Goal: Task Accomplishment & Management: Manage account settings

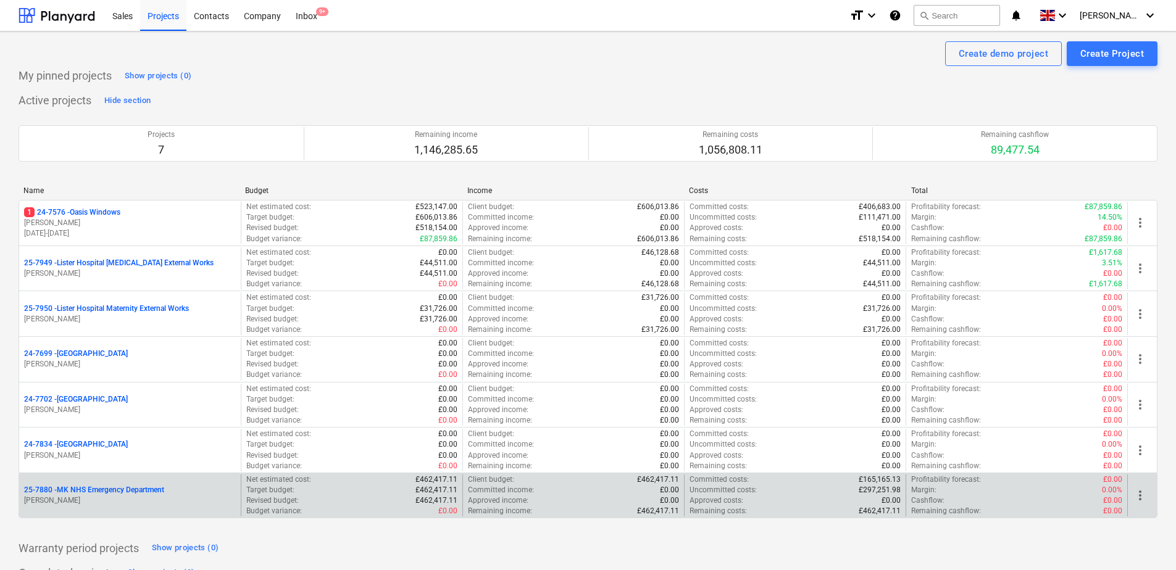
click at [72, 488] on p "25-7880 - MK NHS Emergency Department" at bounding box center [94, 490] width 140 height 10
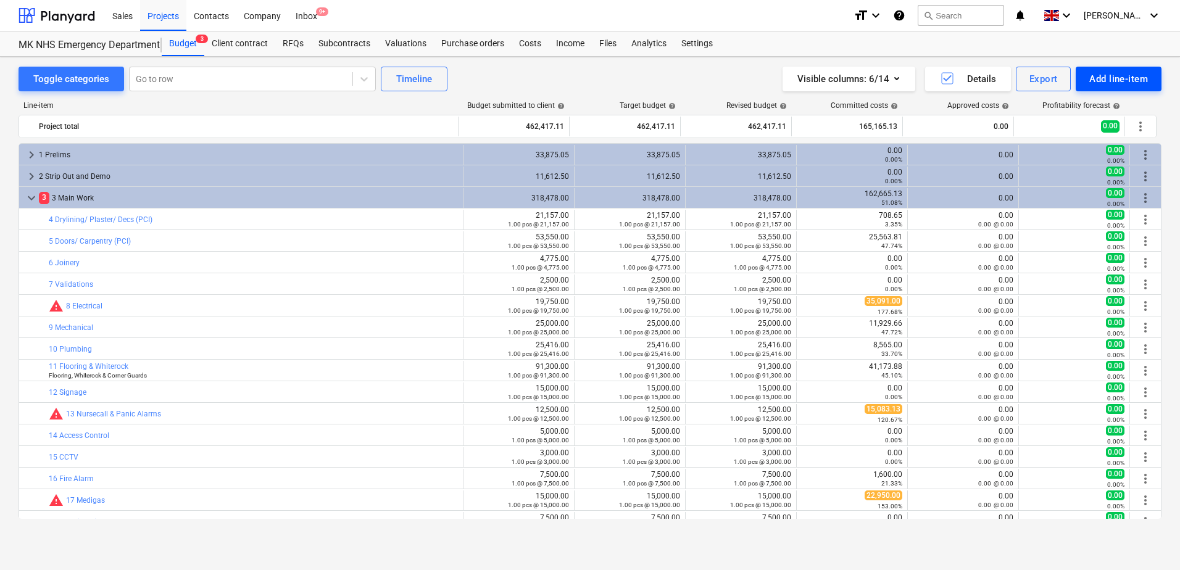
click at [1103, 78] on div "Add line-item" at bounding box center [1118, 79] width 59 height 16
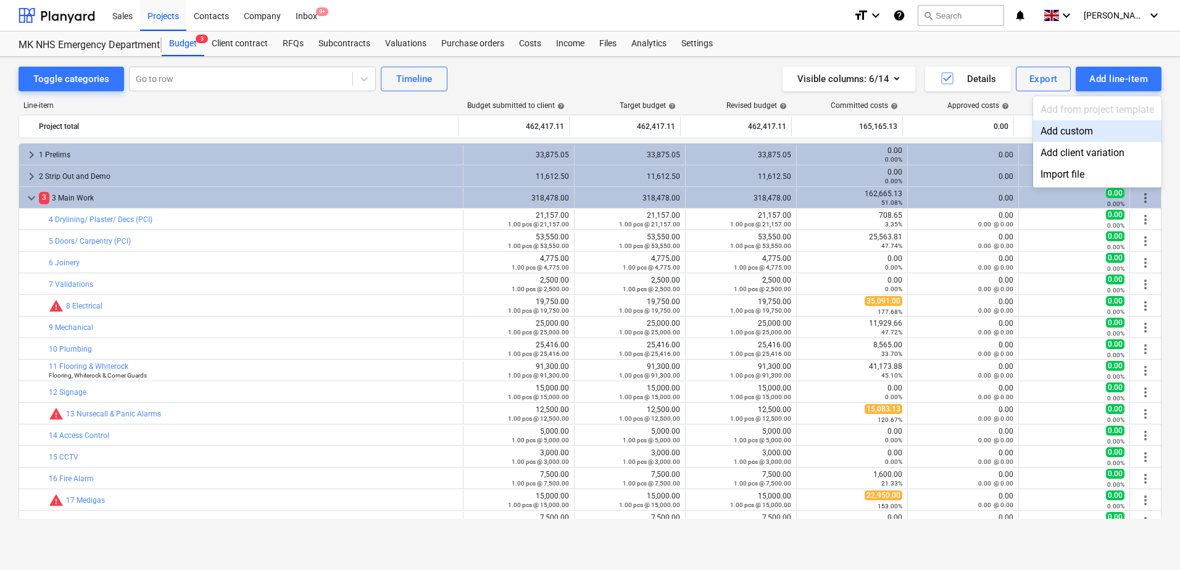
click at [1075, 130] on div "Add custom" at bounding box center [1097, 131] width 128 height 22
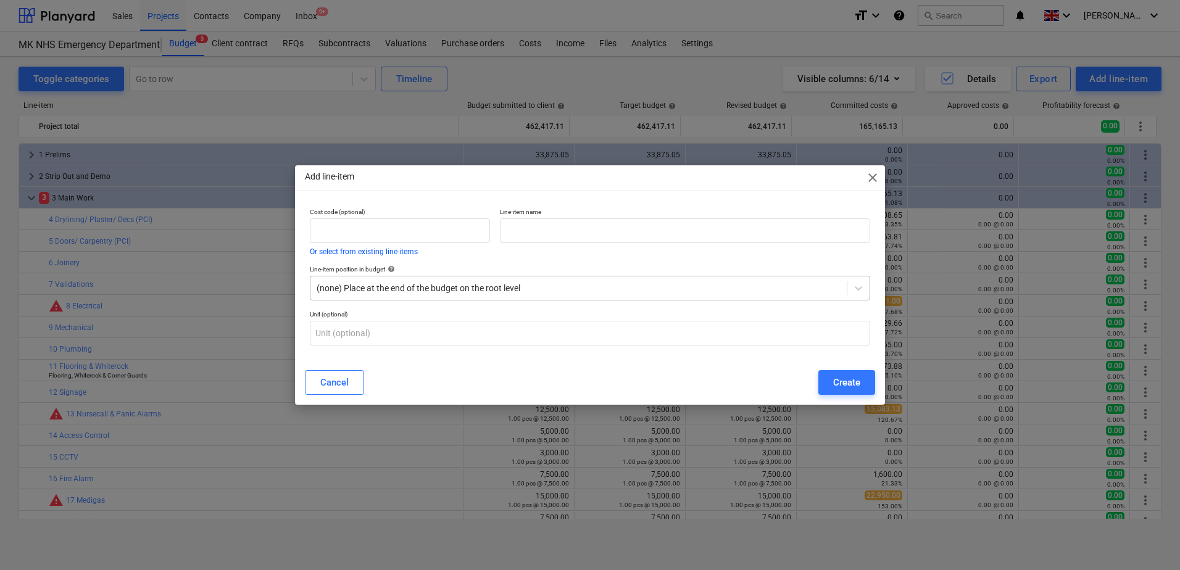
click at [436, 294] on div at bounding box center [579, 288] width 524 height 12
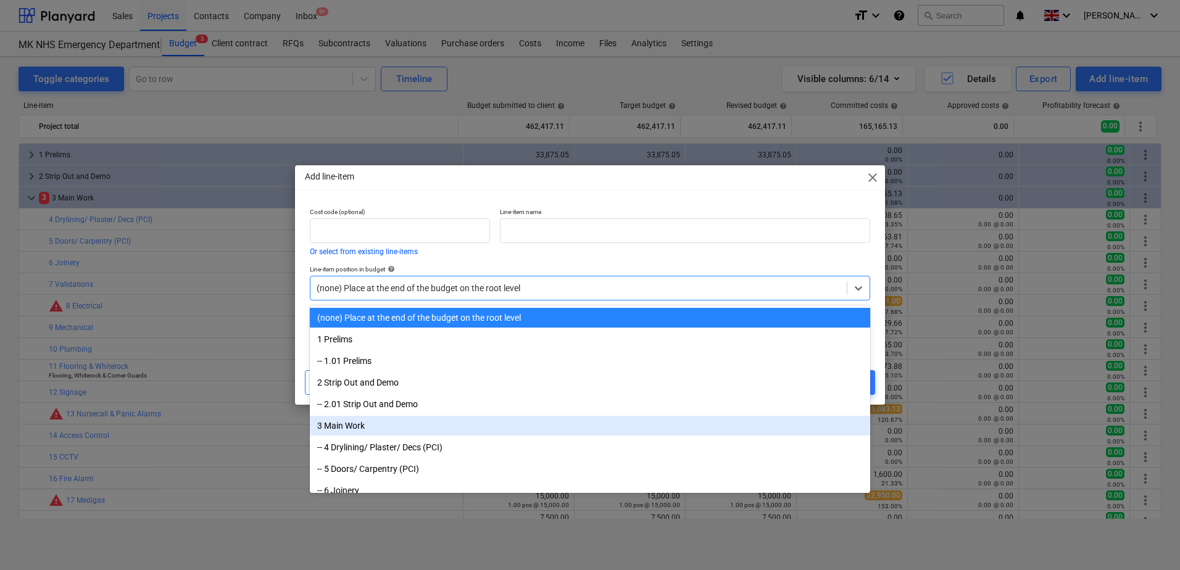
drag, startPoint x: 371, startPoint y: 416, endPoint x: 360, endPoint y: 428, distance: 15.7
click at [360, 428] on div "3 Main Work" at bounding box center [590, 426] width 560 height 20
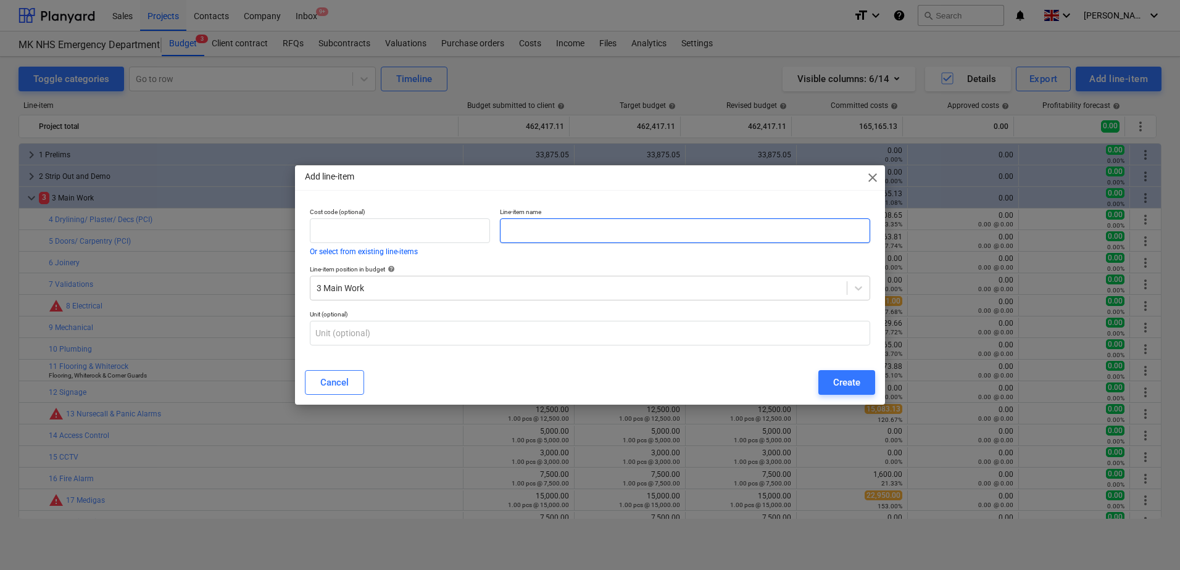
click at [517, 230] on input "text" at bounding box center [685, 230] width 370 height 25
type input "Water Testing"
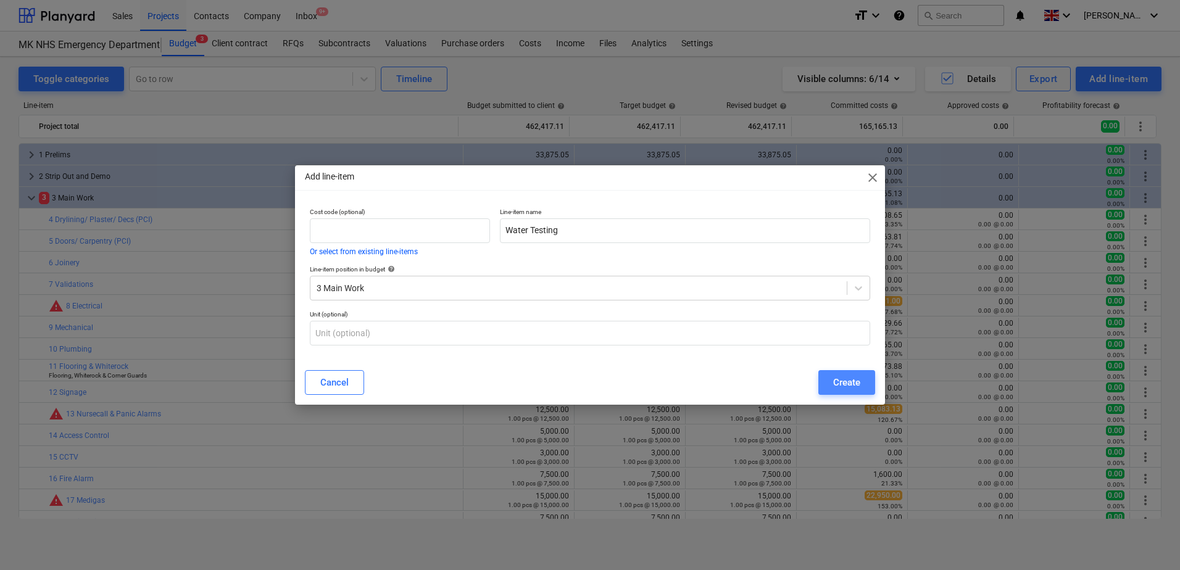
click at [840, 386] on div "Create" at bounding box center [846, 383] width 27 height 16
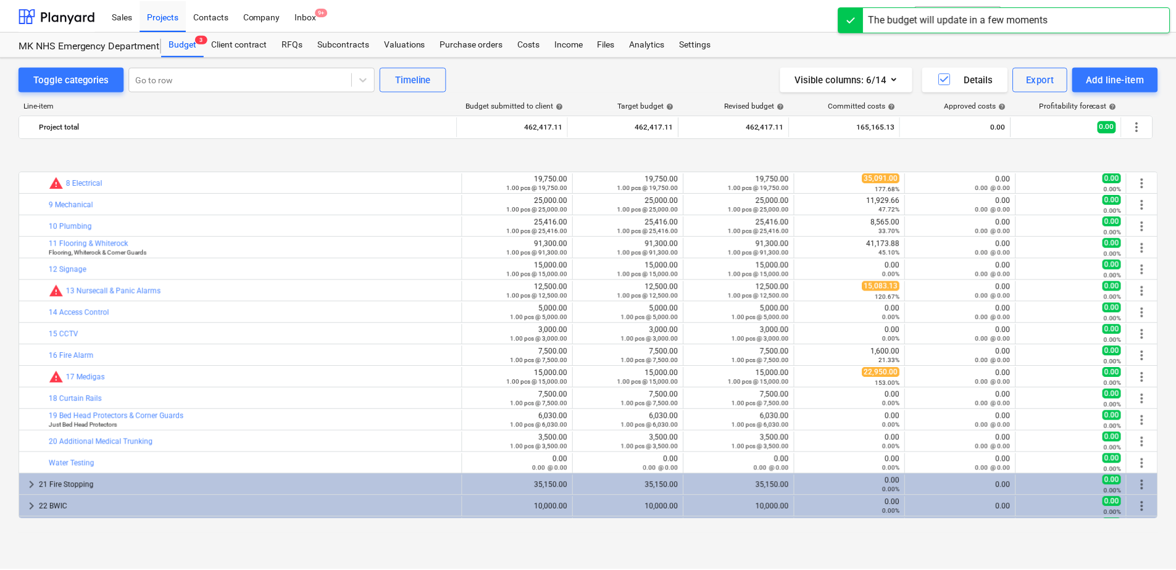
scroll to position [185, 0]
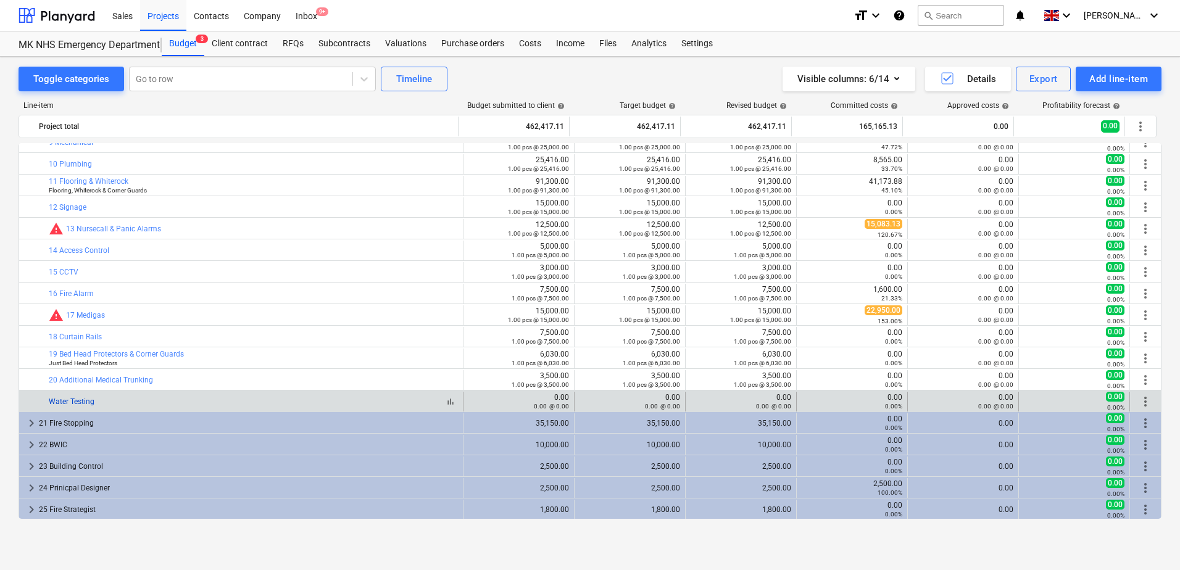
click at [67, 402] on link "Water Testing" at bounding box center [72, 401] width 46 height 9
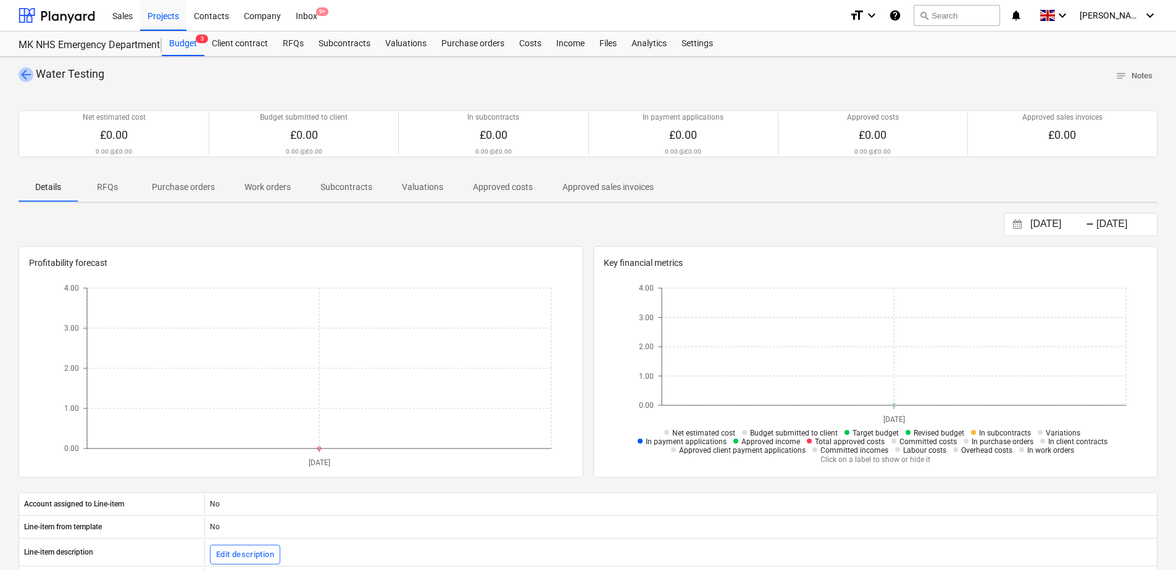
click at [23, 72] on span "arrow_back" at bounding box center [26, 74] width 15 height 15
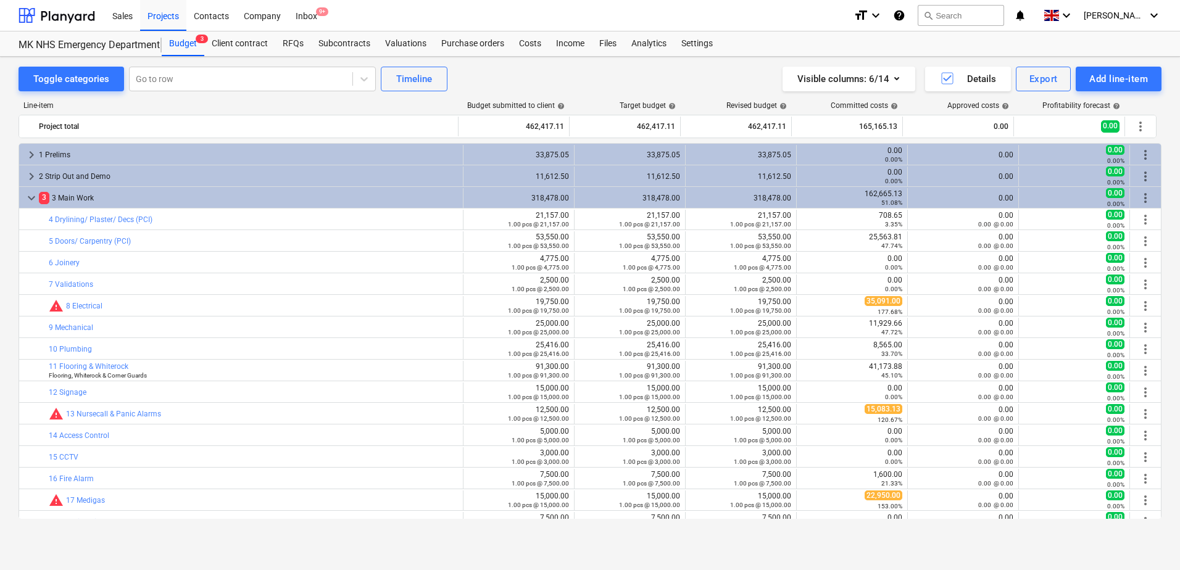
scroll to position [185, 0]
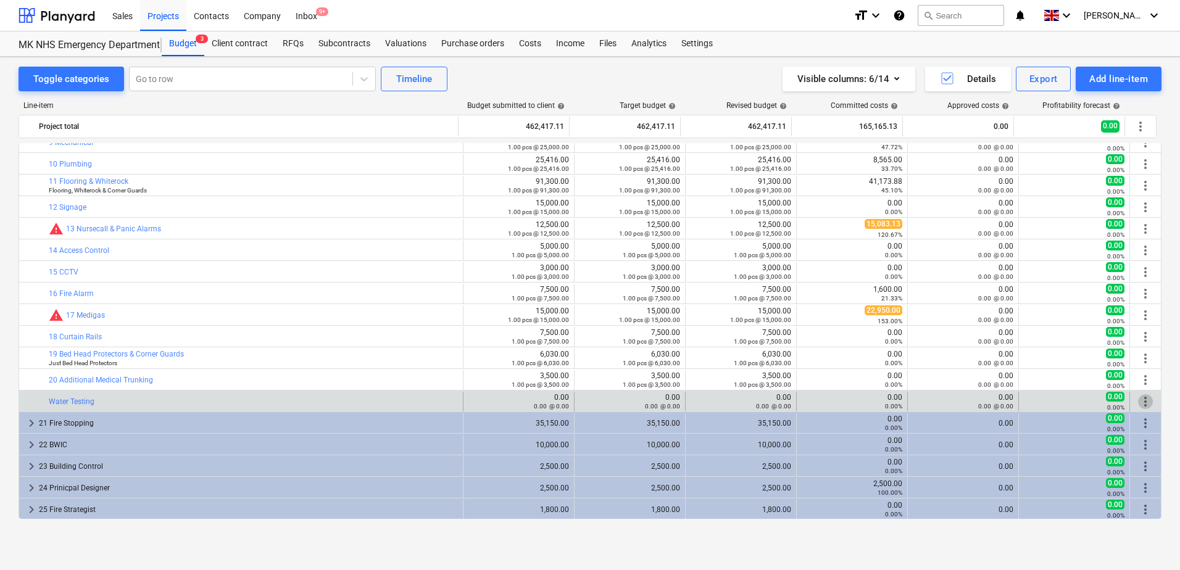
click at [1142, 402] on span "more_vert" at bounding box center [1145, 401] width 15 height 15
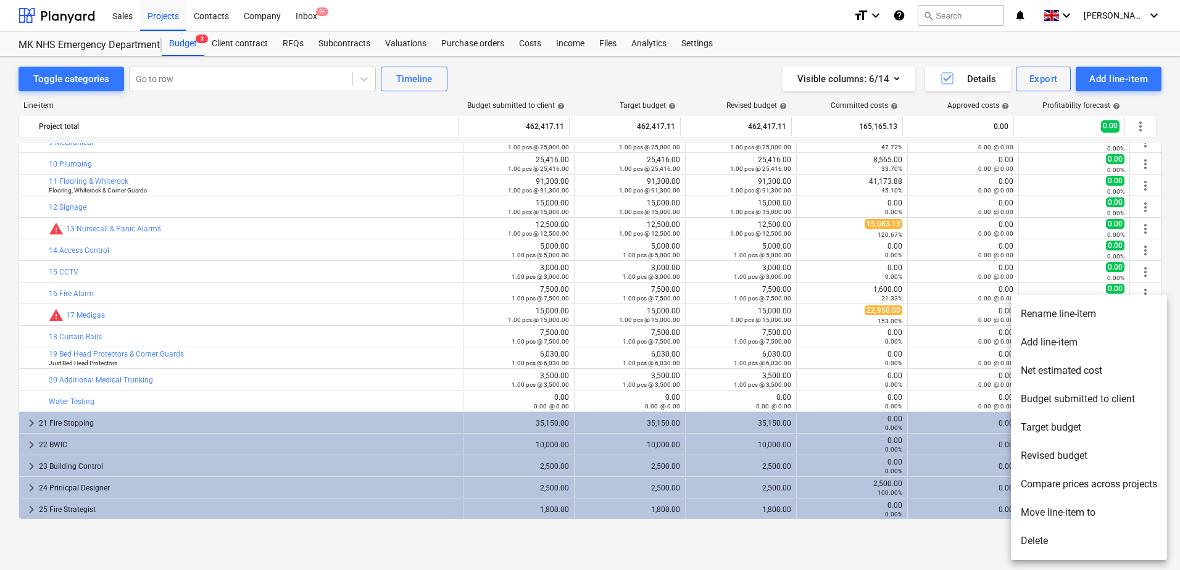
click at [1044, 313] on li "Rename line-item" at bounding box center [1089, 314] width 156 height 28
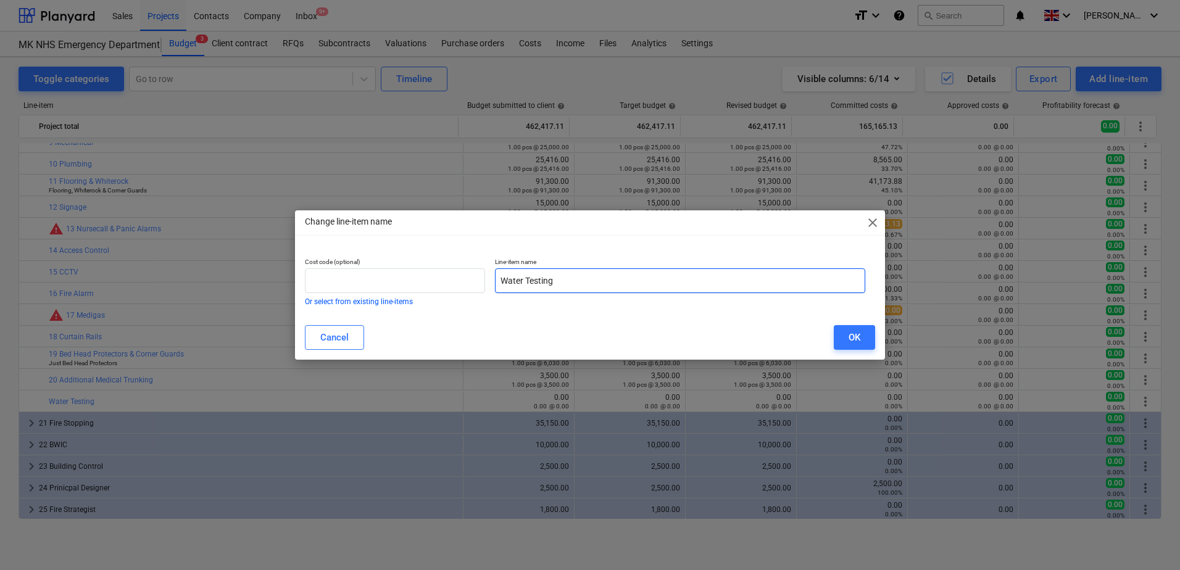
click at [503, 283] on input "Water Testing" at bounding box center [680, 280] width 370 height 25
type input "21 Water Testing"
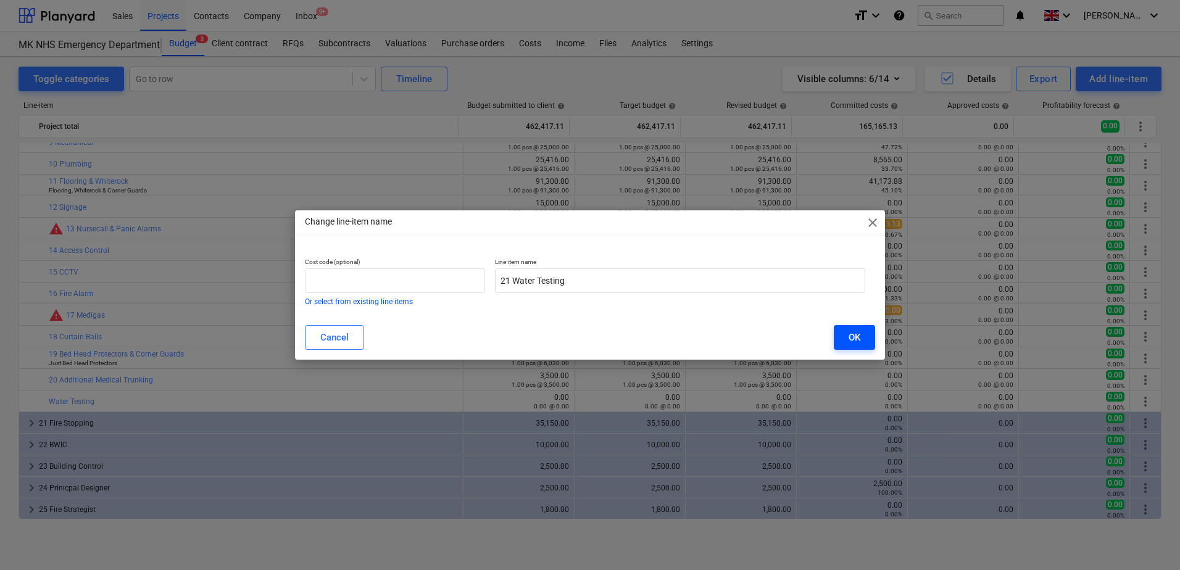
click at [845, 342] on button "OK" at bounding box center [854, 337] width 41 height 25
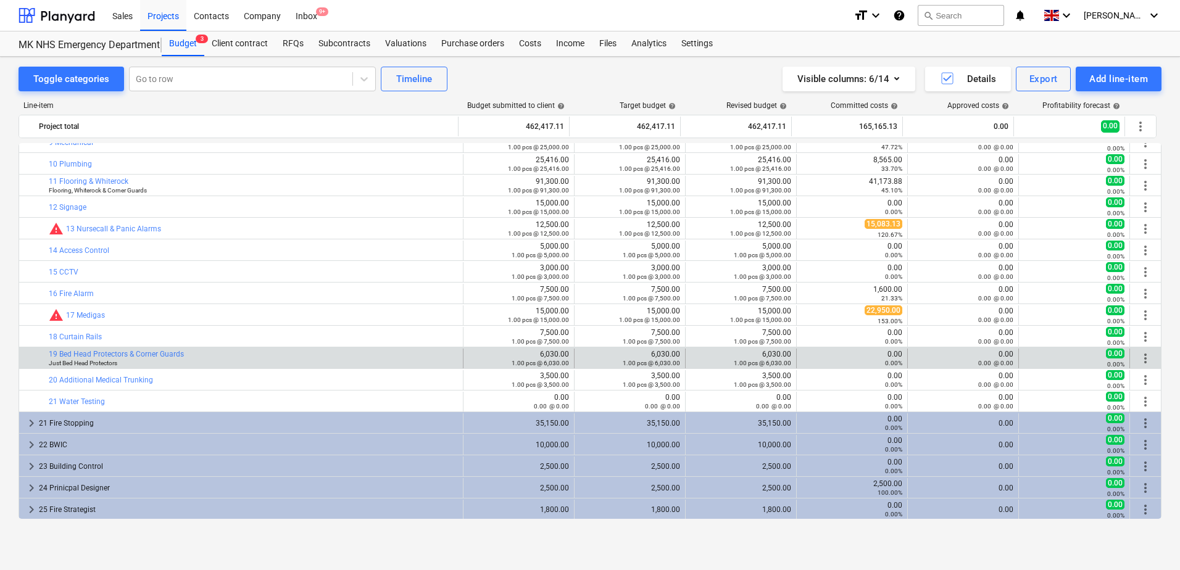
click at [1138, 357] on span "more_vert" at bounding box center [1145, 358] width 15 height 15
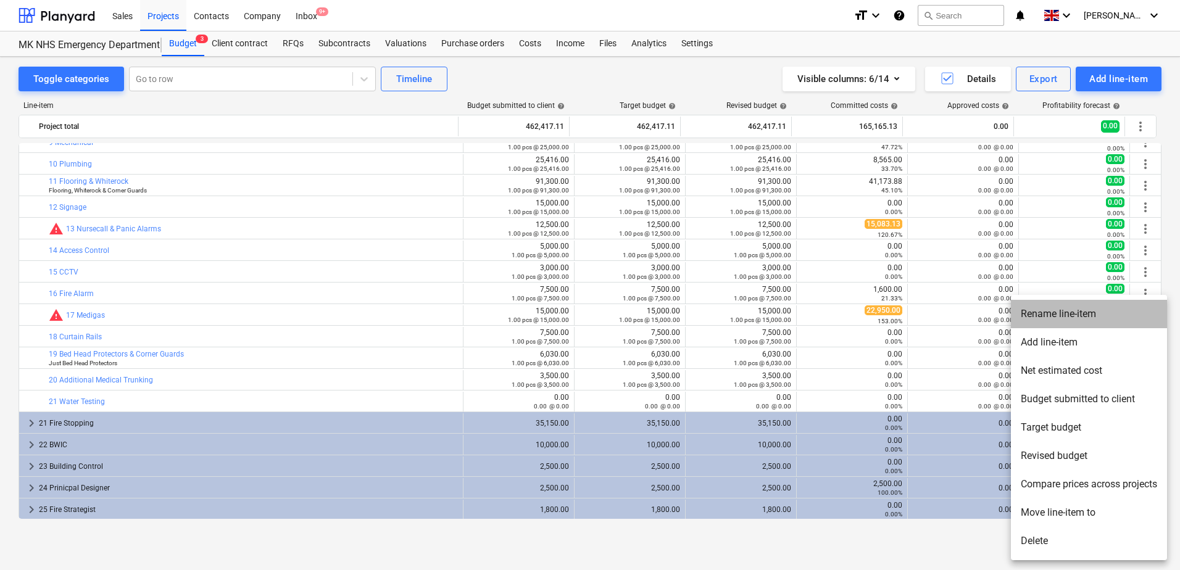
click at [1045, 315] on li "Rename line-item" at bounding box center [1089, 314] width 156 height 28
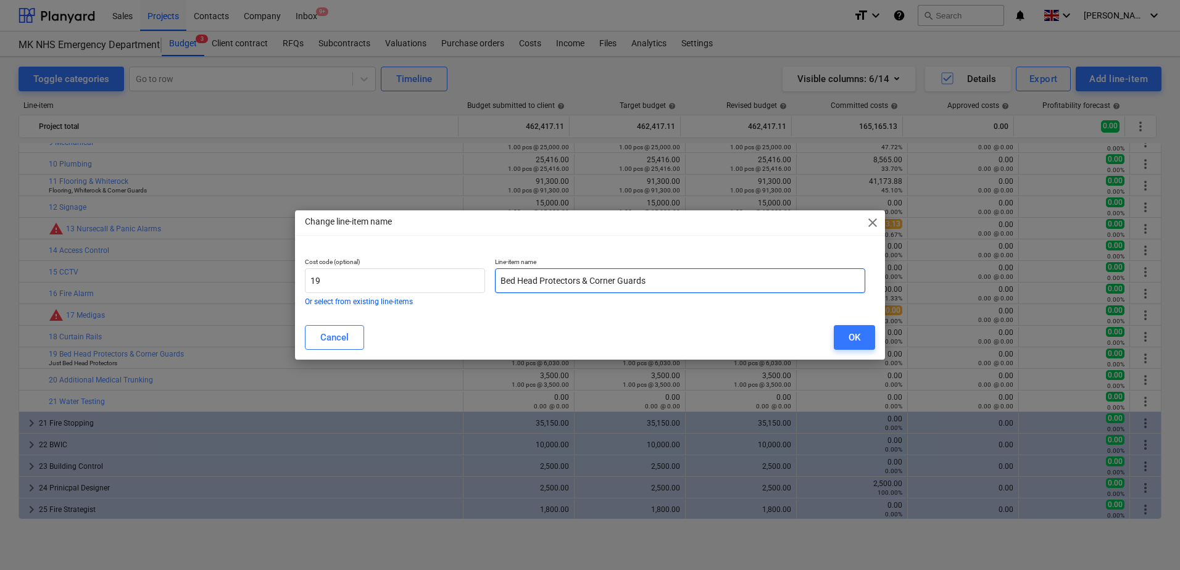
click at [652, 284] on input "Bed Head Protectors & Corner Guards" at bounding box center [680, 280] width 370 height 25
type input "Bed Head Protectors"
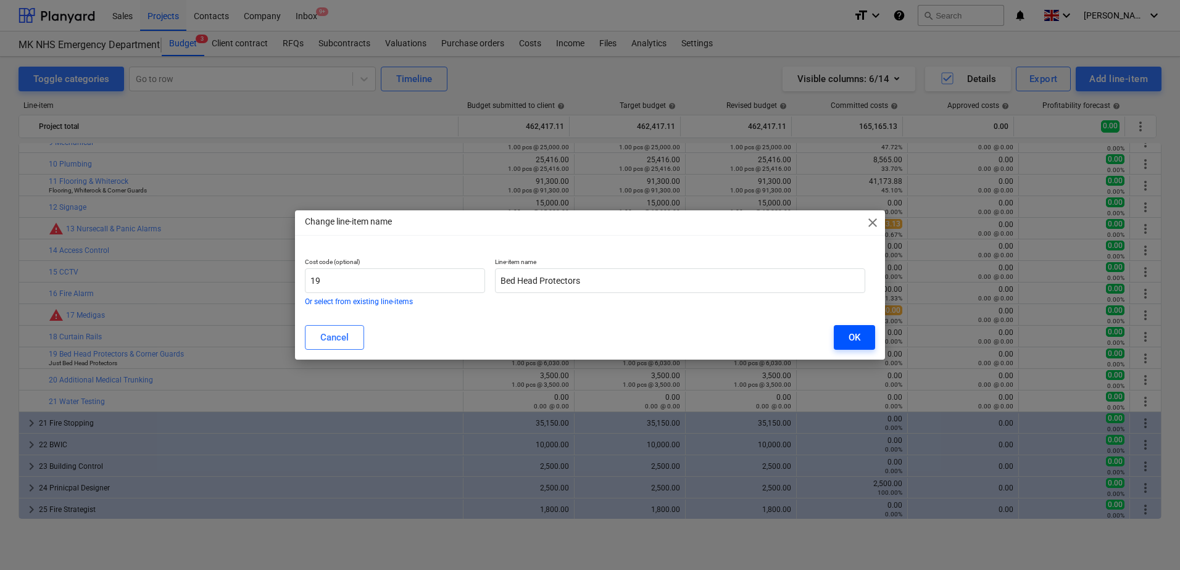
click at [845, 339] on button "OK" at bounding box center [854, 337] width 41 height 25
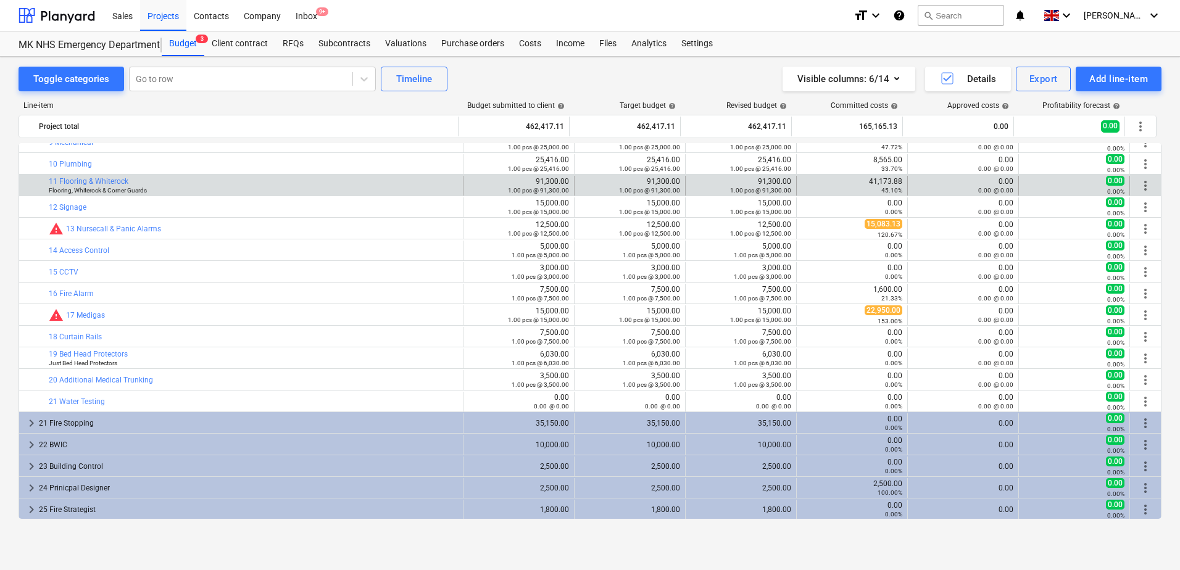
click at [1139, 184] on span "more_vert" at bounding box center [1145, 185] width 15 height 15
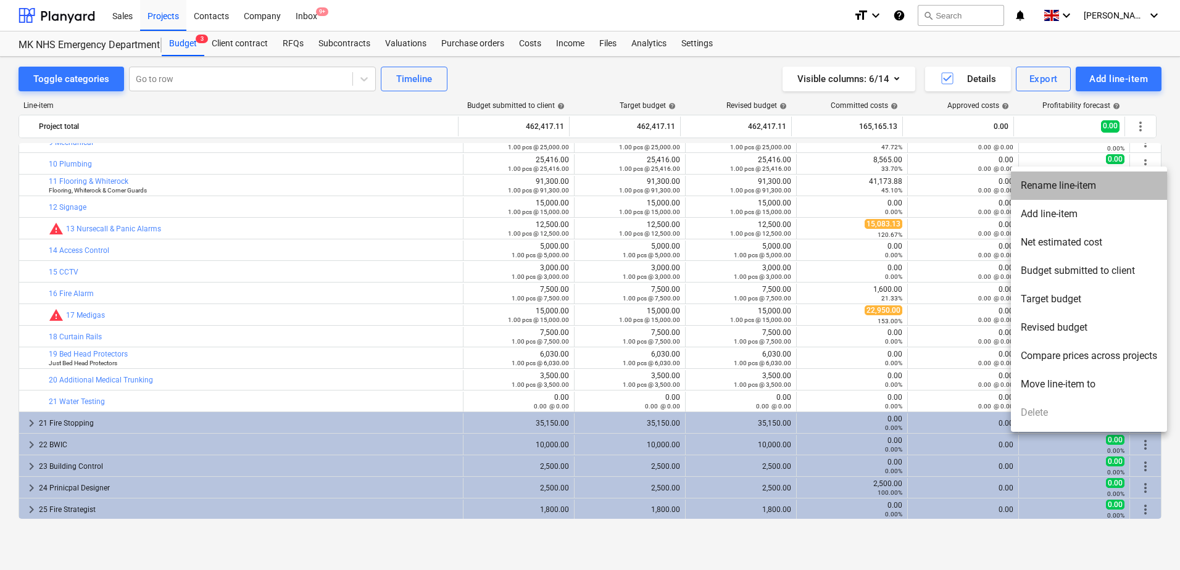
click at [1052, 188] on li "Rename line-item" at bounding box center [1089, 186] width 156 height 28
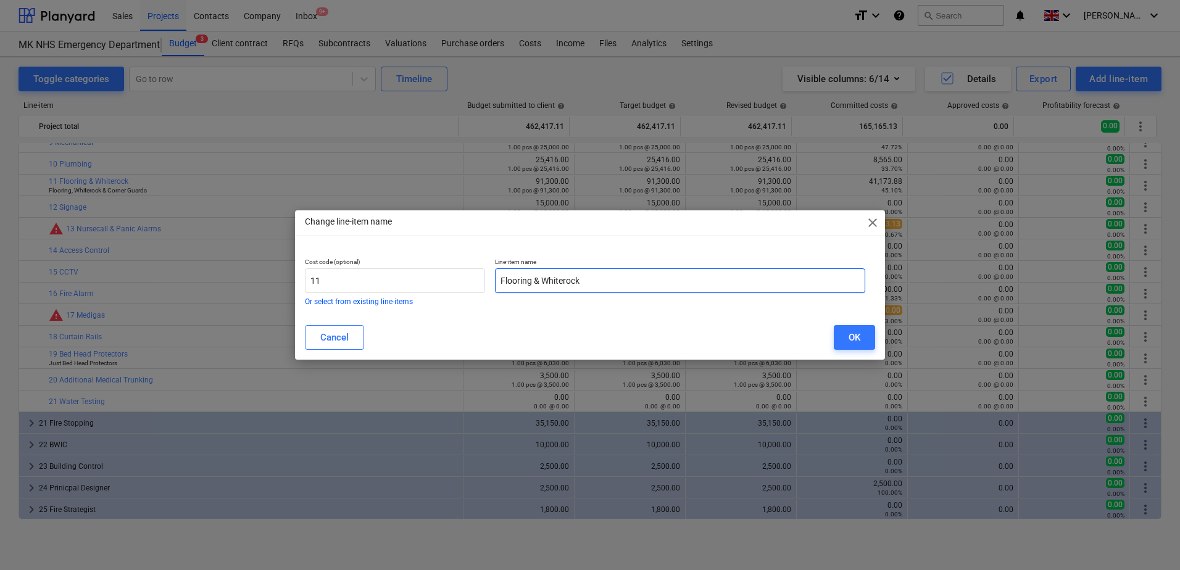
click at [588, 282] on input "Flooring & Whiterock" at bounding box center [680, 280] width 370 height 25
type input "Flooring, Whiterock & Corner Guards"
drag, startPoint x: 840, startPoint y: 333, endPoint x: 798, endPoint y: 336, distance: 42.1
click at [839, 333] on button "OK" at bounding box center [854, 337] width 41 height 25
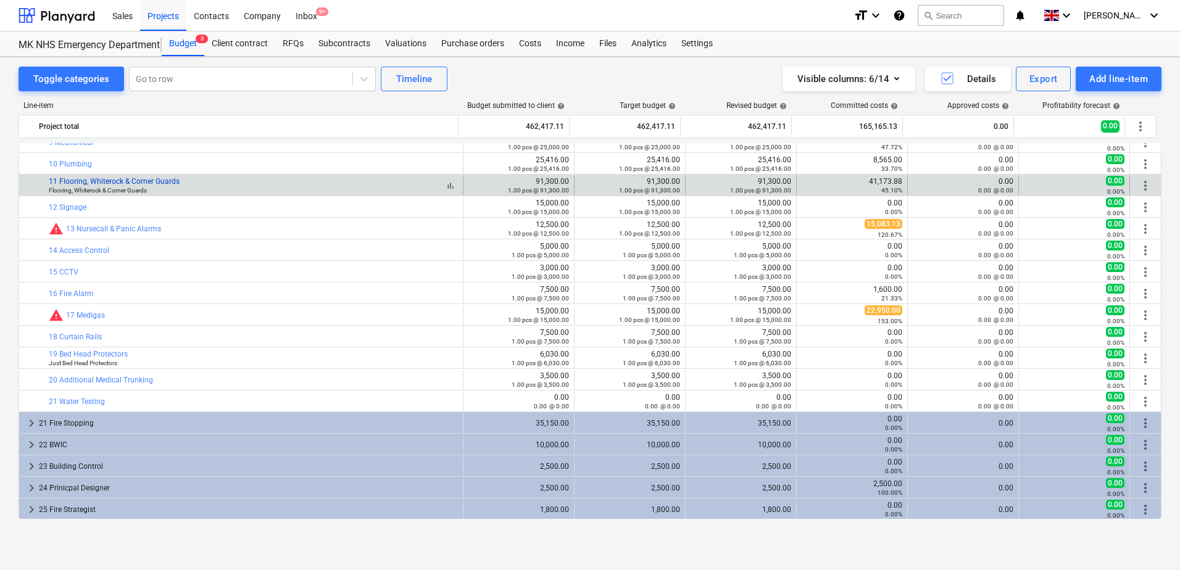
click at [121, 183] on link "11 Flooring, Whiterock & Corner Guards" at bounding box center [114, 181] width 131 height 9
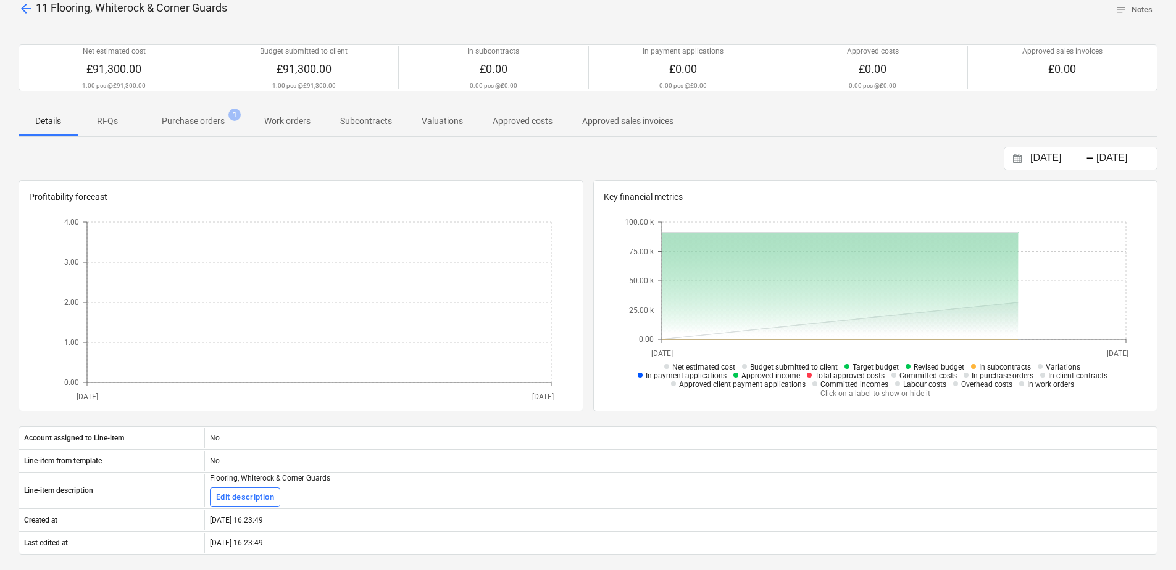
scroll to position [185, 0]
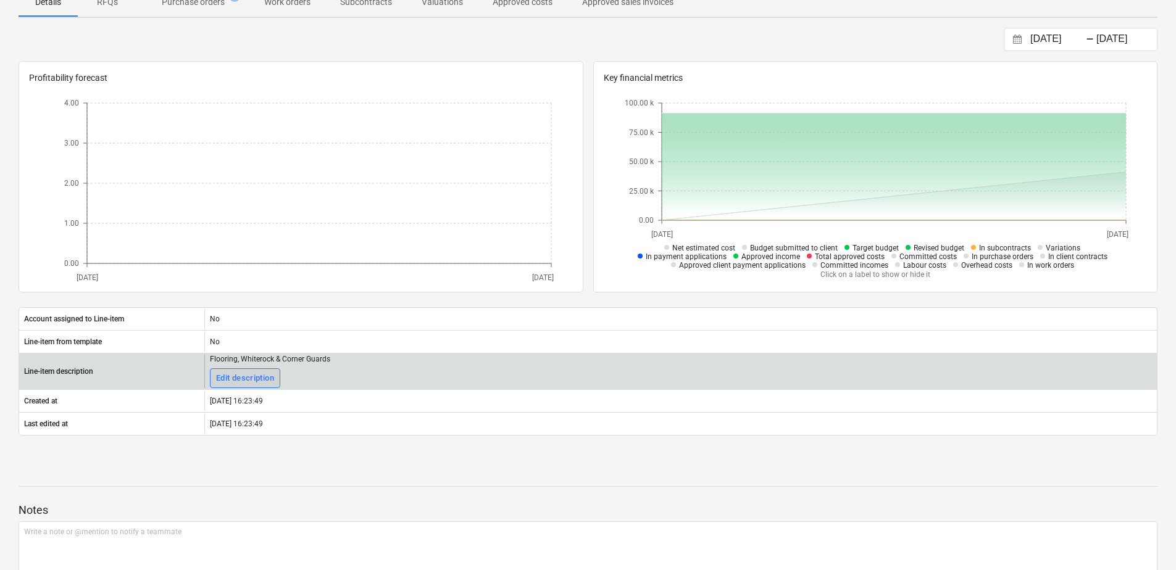
click at [242, 379] on div "Edit description" at bounding box center [245, 378] width 58 height 14
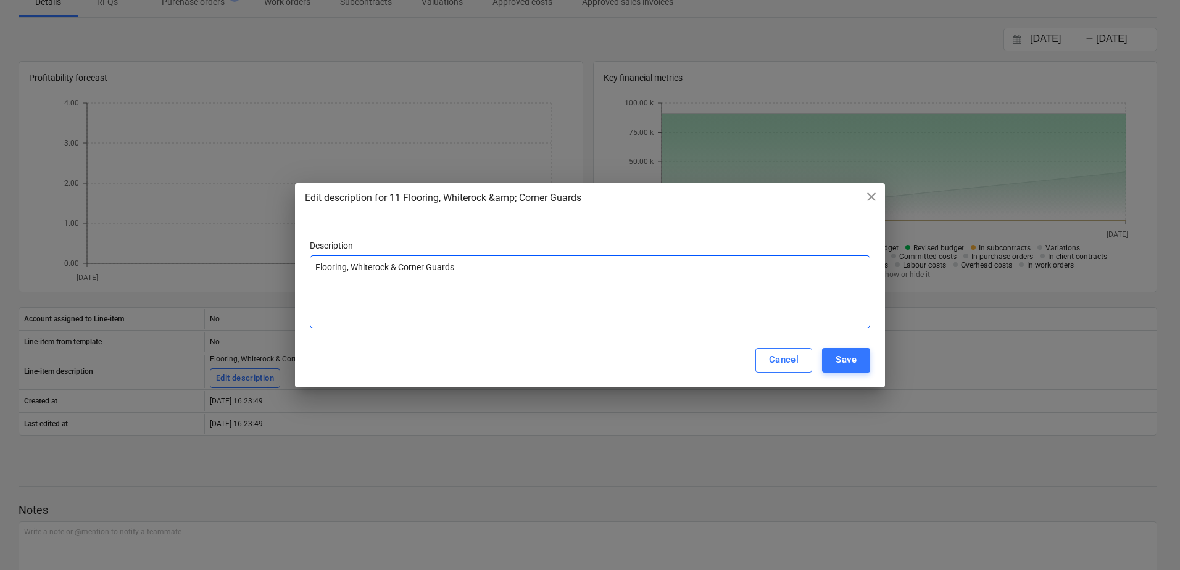
drag, startPoint x: 470, startPoint y: 267, endPoint x: 286, endPoint y: 273, distance: 184.0
click at [286, 273] on div "Edit description for 11 Flooring, Whiterock &amp; Corner Guards close Descripti…" at bounding box center [590, 285] width 1180 height 570
type textarea "x"
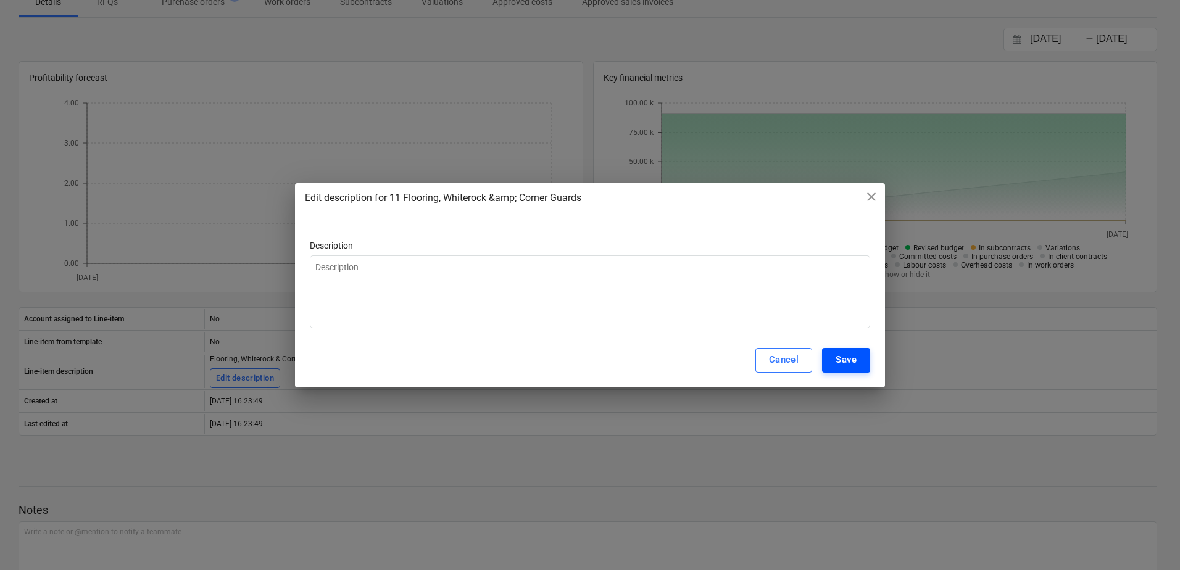
click at [866, 355] on button "Save" at bounding box center [846, 360] width 48 height 25
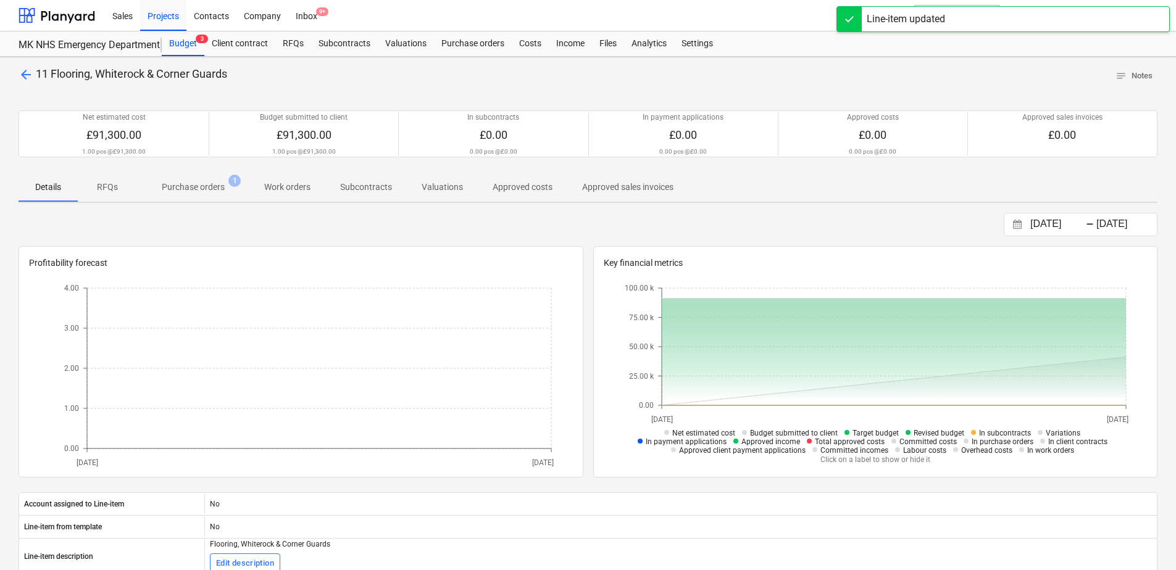
scroll to position [247, 0]
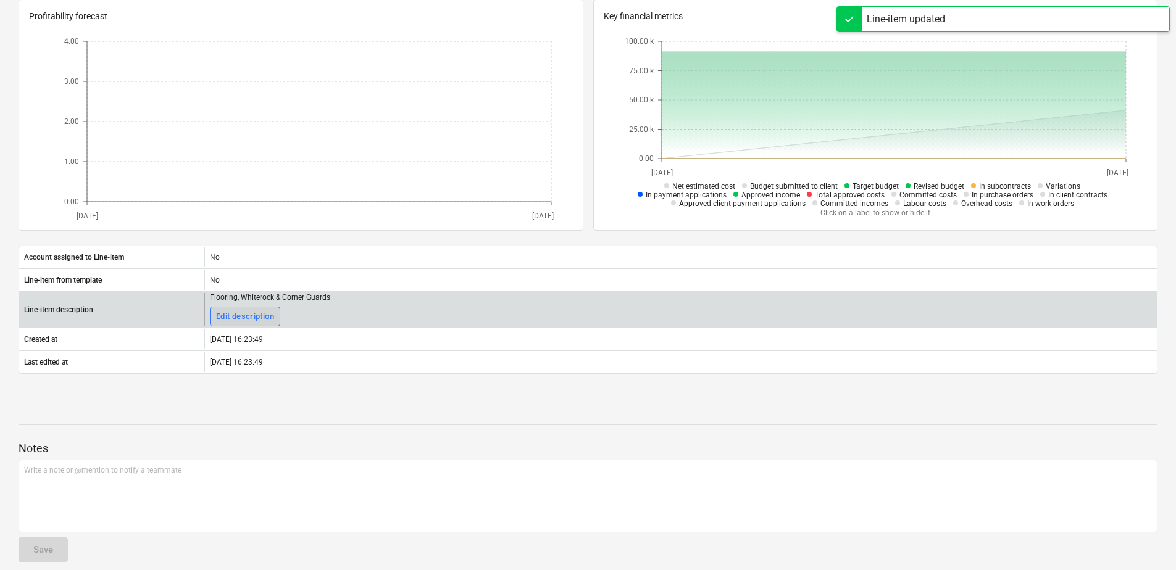
click at [234, 320] on div "Edit description" at bounding box center [245, 317] width 58 height 14
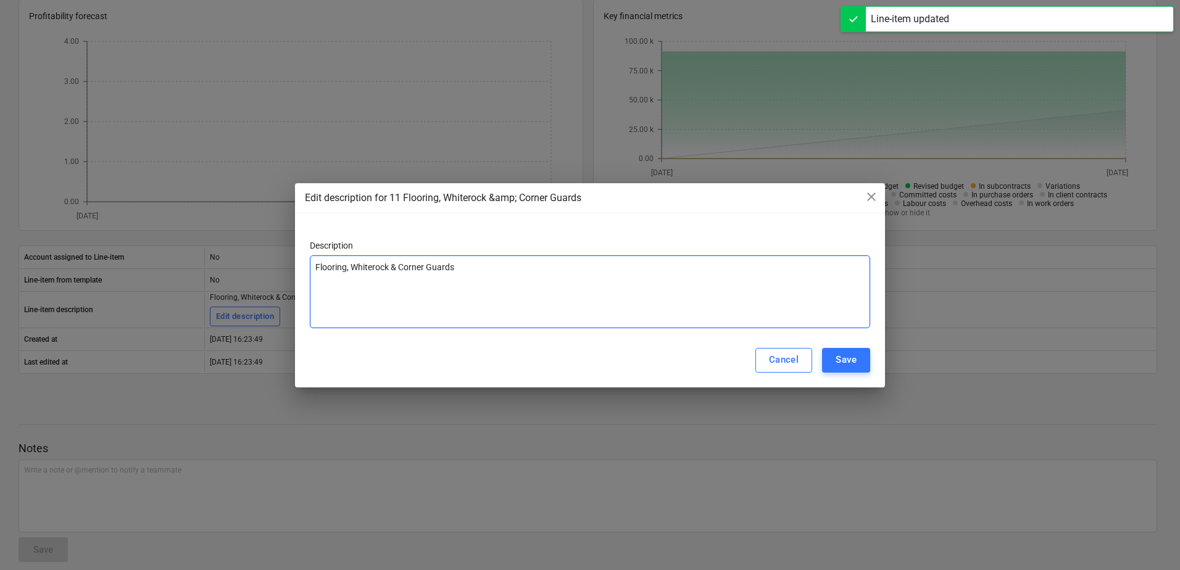
click at [350, 265] on textarea "Flooring, Whiterock & Corner Guards" at bounding box center [590, 291] width 560 height 73
type textarea "x"
type textarea "looring, Whiterock & Corner Guards"
type textarea "x"
type textarea "ooring, Whiterock & Corner Guards"
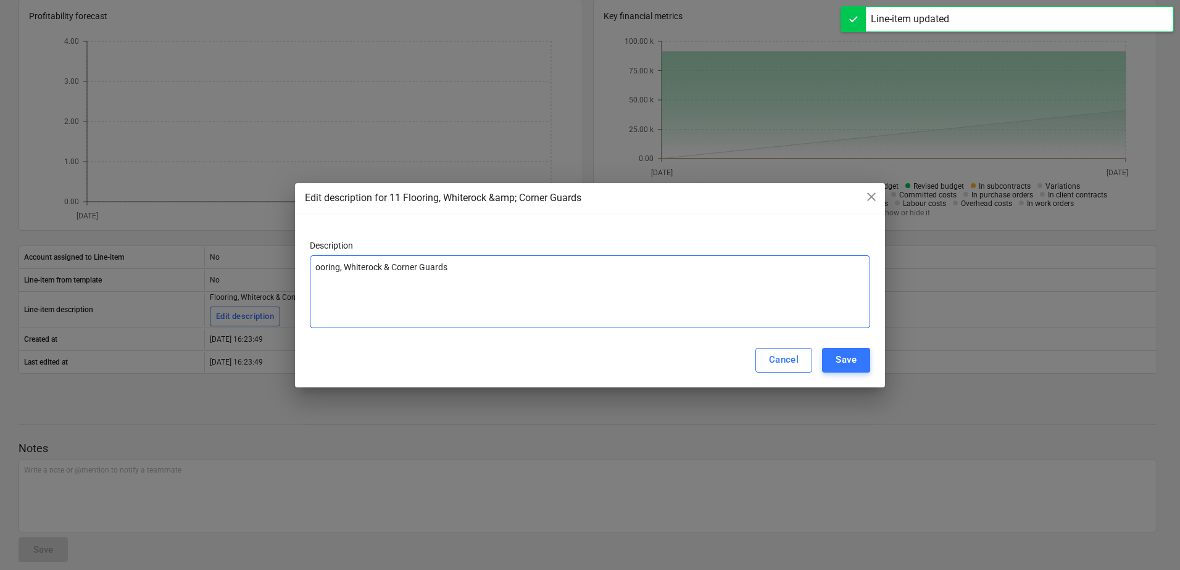
type textarea "x"
type textarea "oring, Whiterock & Corner Guards"
type textarea "x"
type textarea "ring, Whiterock & Corner Guards"
type textarea "x"
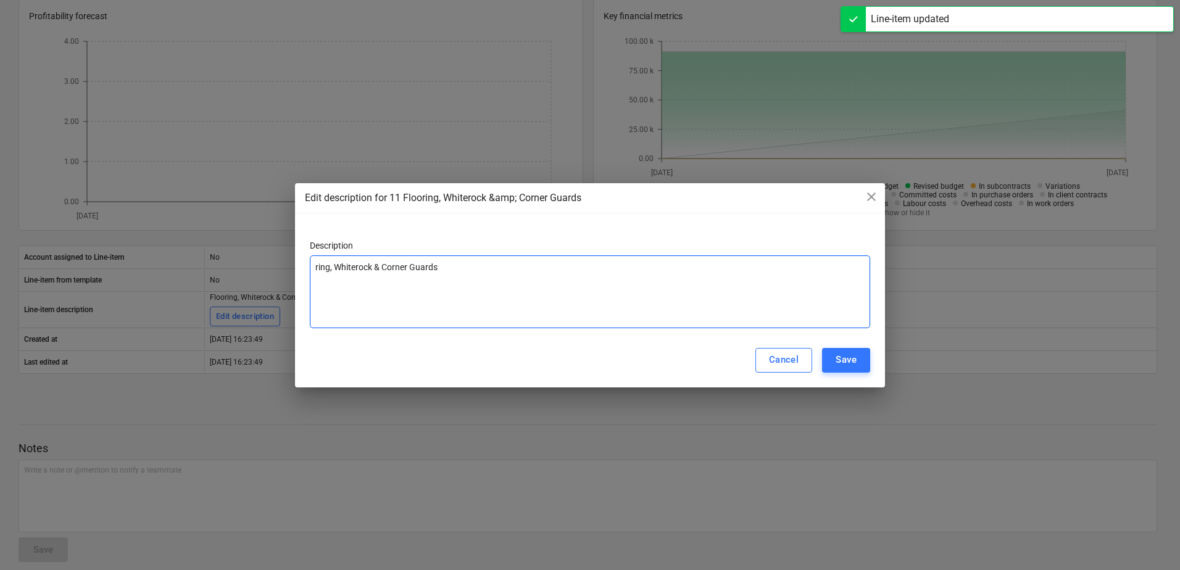
type textarea "ing, Whiterock & Corner Guards"
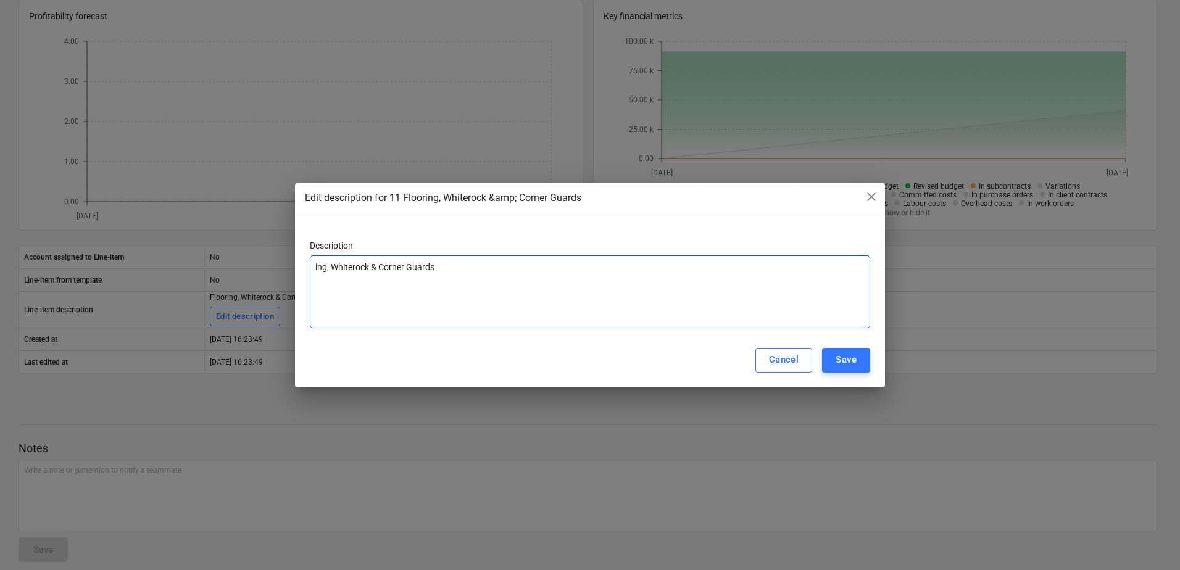
type textarea "x"
type textarea "ng, Whiterock & Corner Guards"
type textarea "x"
type textarea "g, Whiterock & Corner Guards"
type textarea "x"
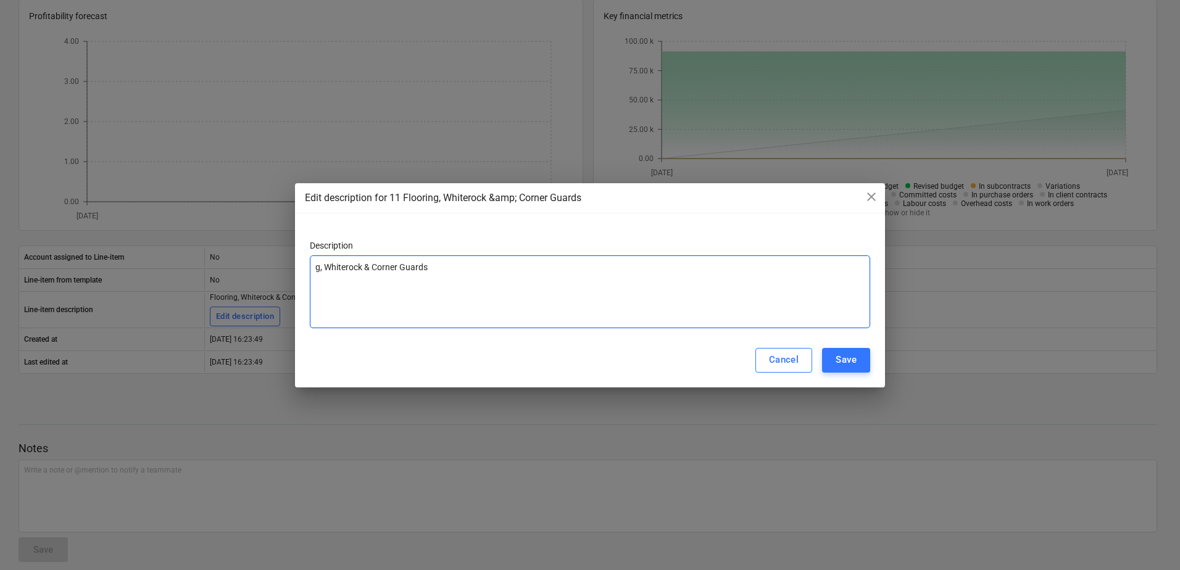
type textarea ", Whiterock & Corner Guards"
type textarea "x"
type textarea "Whiterock & Corner Guards"
type textarea "x"
type textarea "Whiterock & Corner Guards"
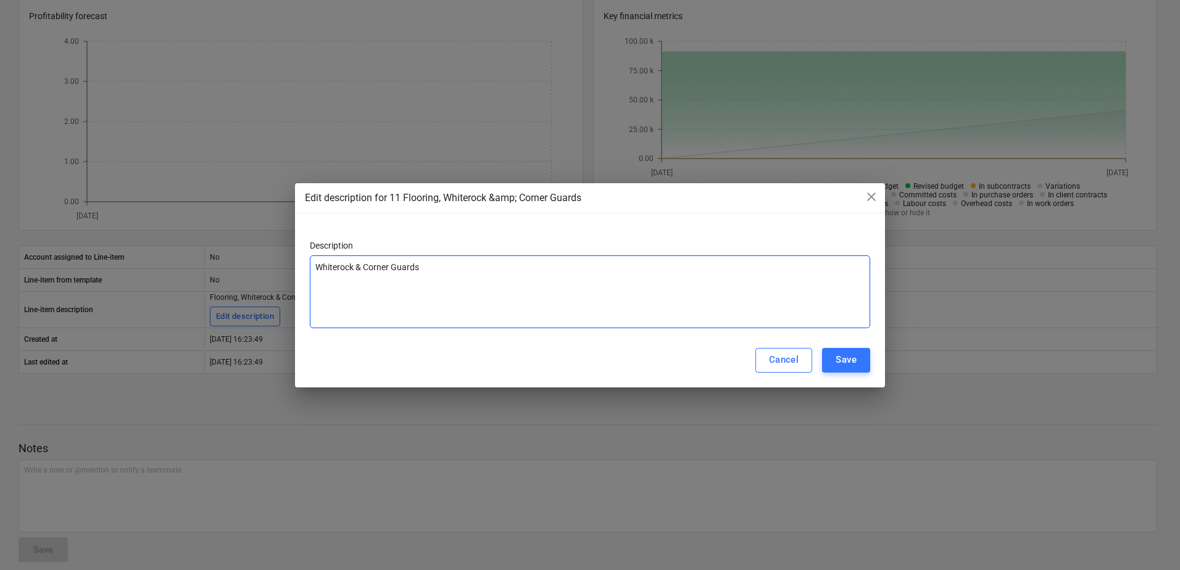
type textarea "x"
type textarea "hiterock & Corner Guards"
type textarea "x"
type textarea "iterock & Corner Guards"
type textarea "x"
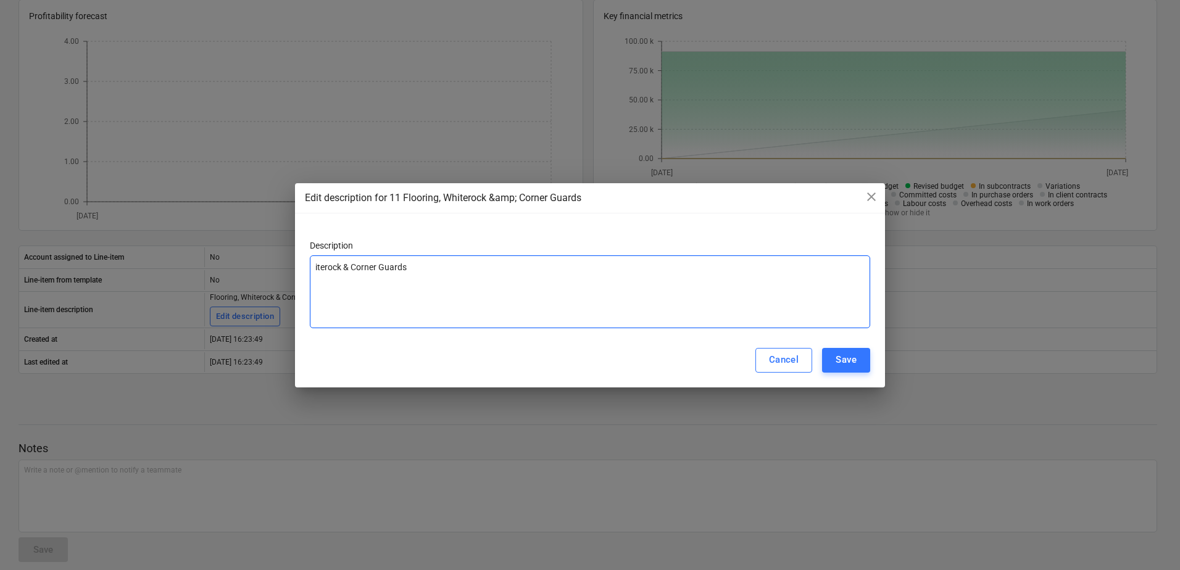
type textarea "terock & Corner Guards"
type textarea "x"
type textarea "erock & Corner Guards"
type textarea "x"
type textarea "rock & Corner Guards"
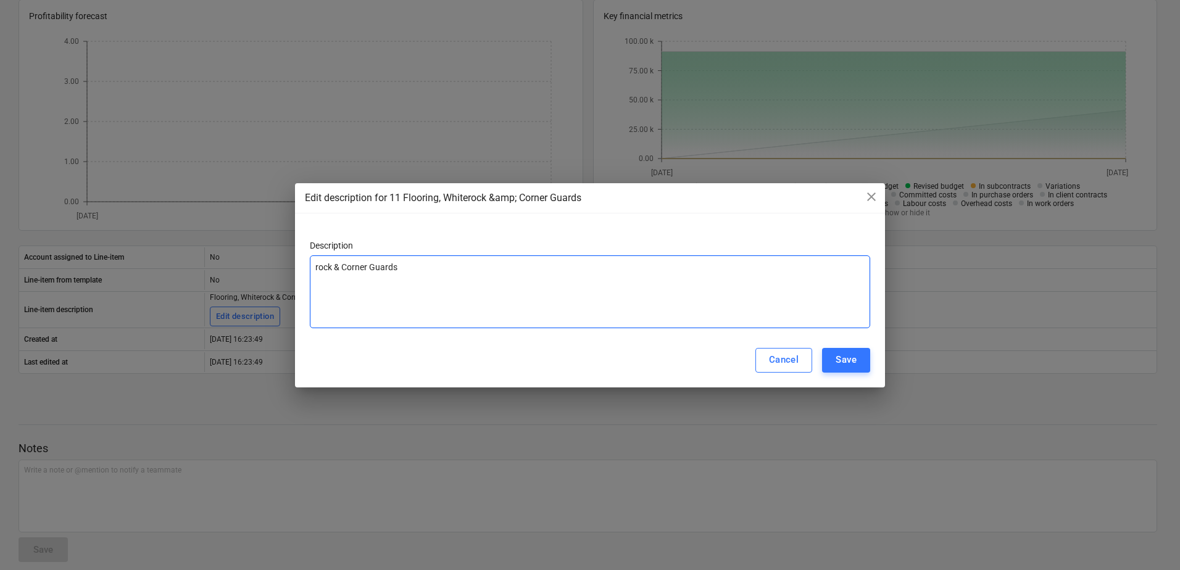
type textarea "x"
type textarea "ock & Corner Guards"
type textarea "x"
type textarea "ck & Corner Guards"
type textarea "x"
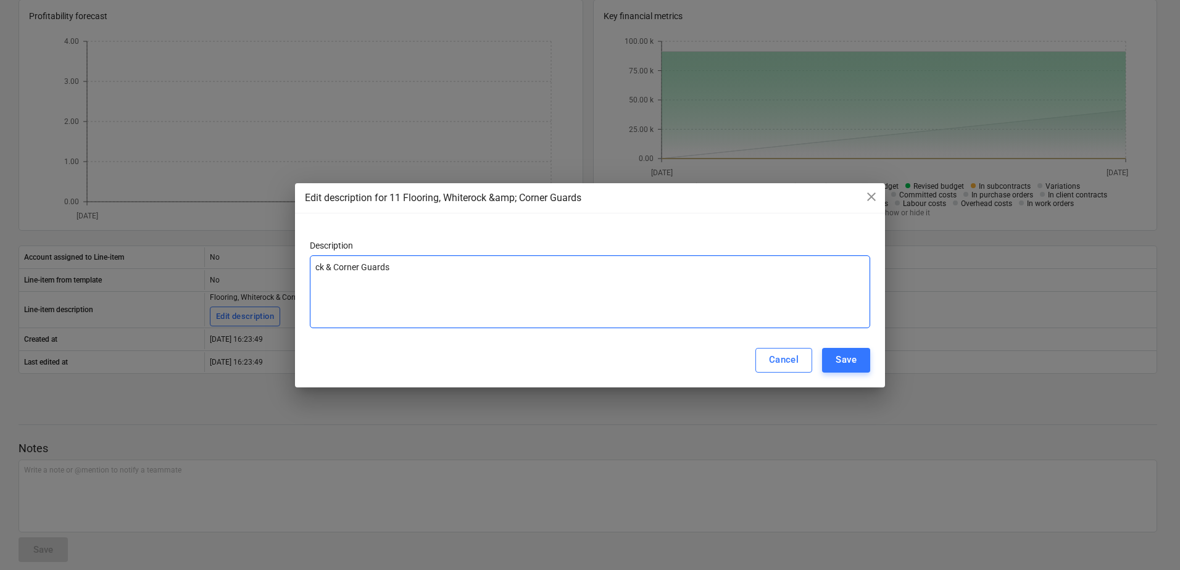
type textarea "k & Corner Guards"
type textarea "x"
type textarea "& Corner Guards"
type textarea "x"
type textarea "& Corner Guards"
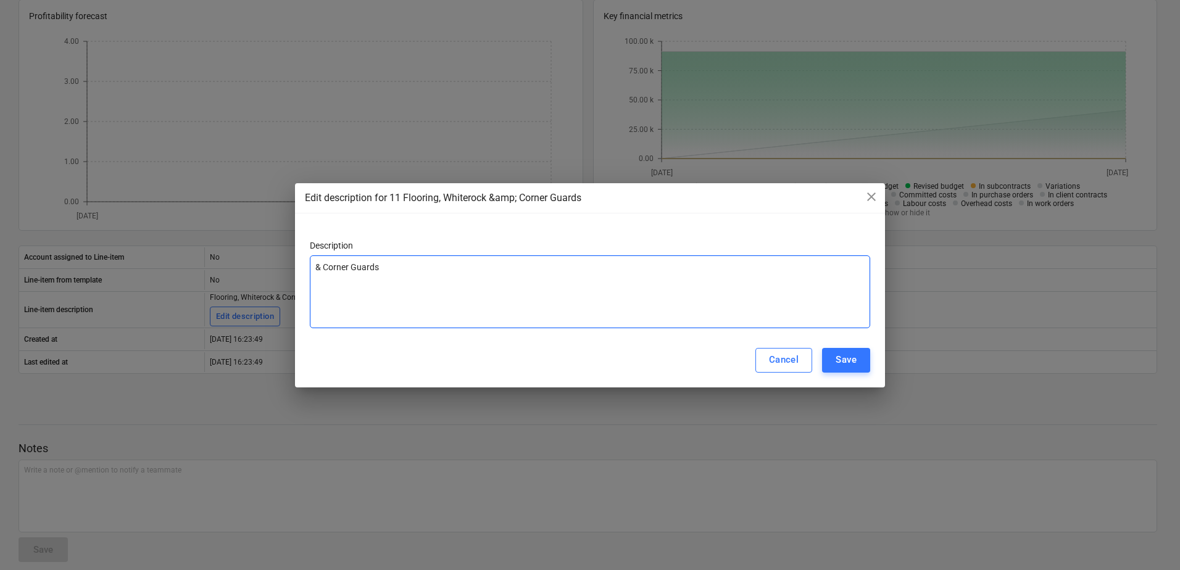
type textarea "x"
type textarea "Corner Guards"
type textarea "x"
type textarea "Corner Guards"
type textarea "x"
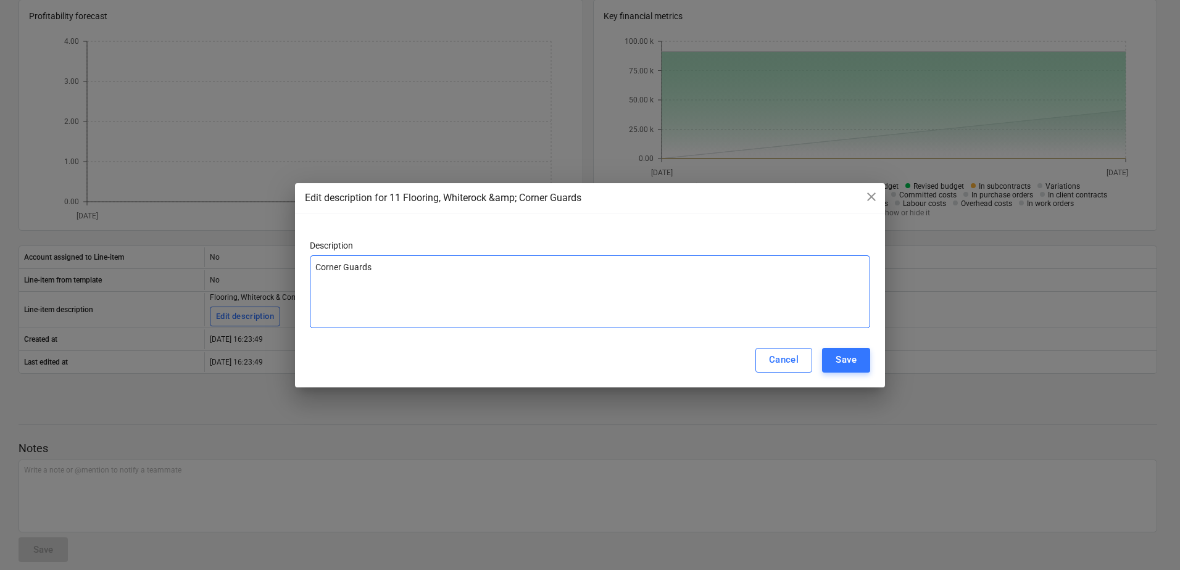
type textarea "[PERSON_NAME] Guards"
type textarea "x"
type textarea "rner Guards"
type textarea "x"
type textarea "ner Guards"
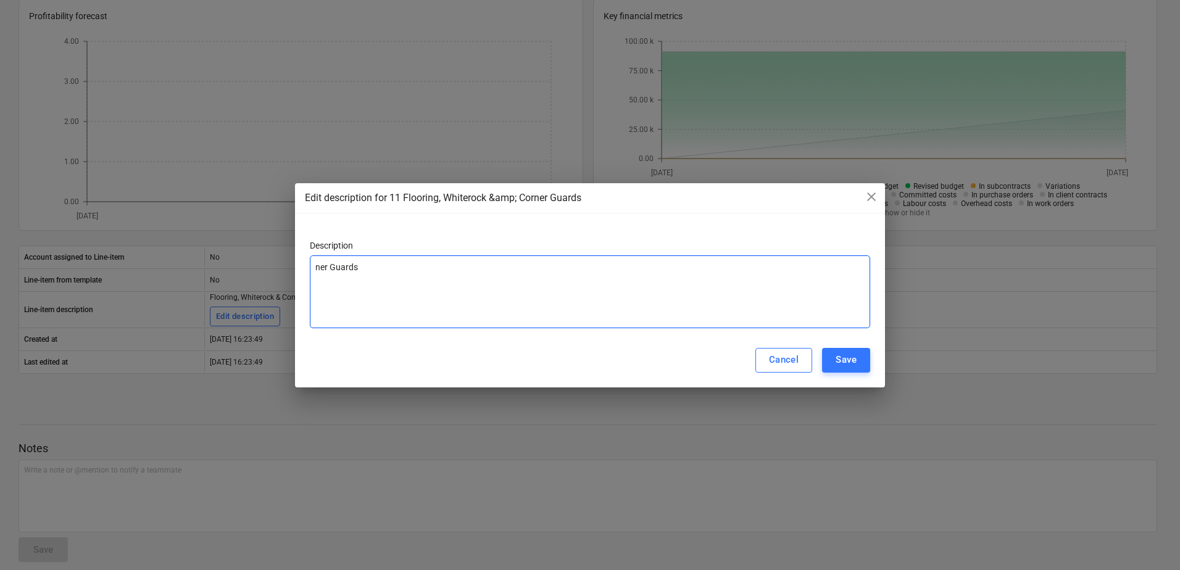
type textarea "x"
type textarea "er Guards"
type textarea "x"
type textarea "r Guards"
type textarea "x"
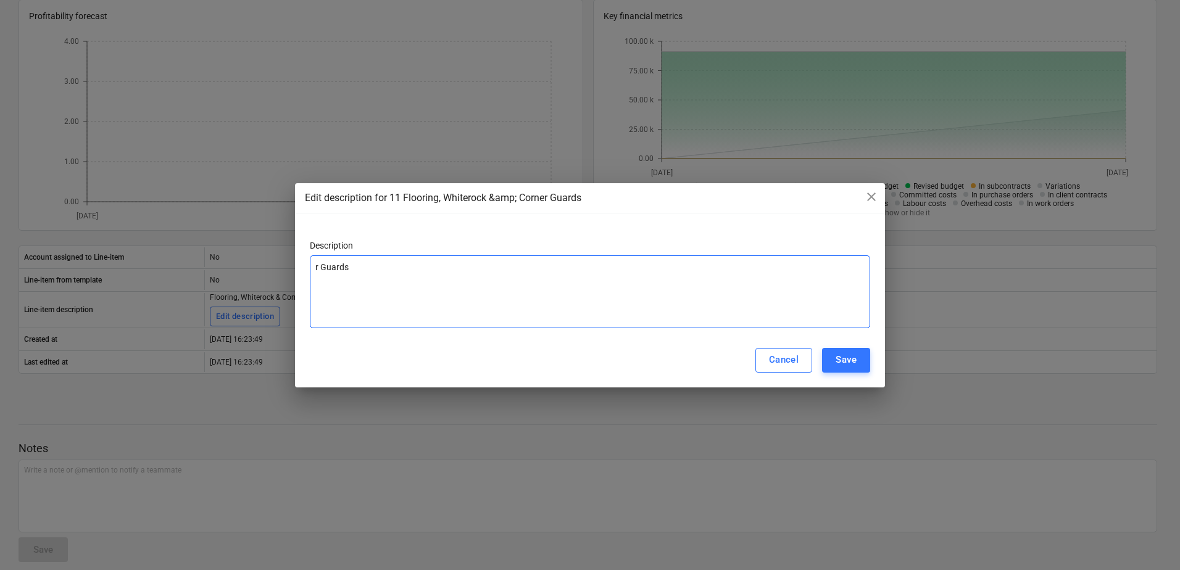
type textarea "Guards"
type textarea "x"
type textarea "Guards"
type textarea "x"
type textarea "uards"
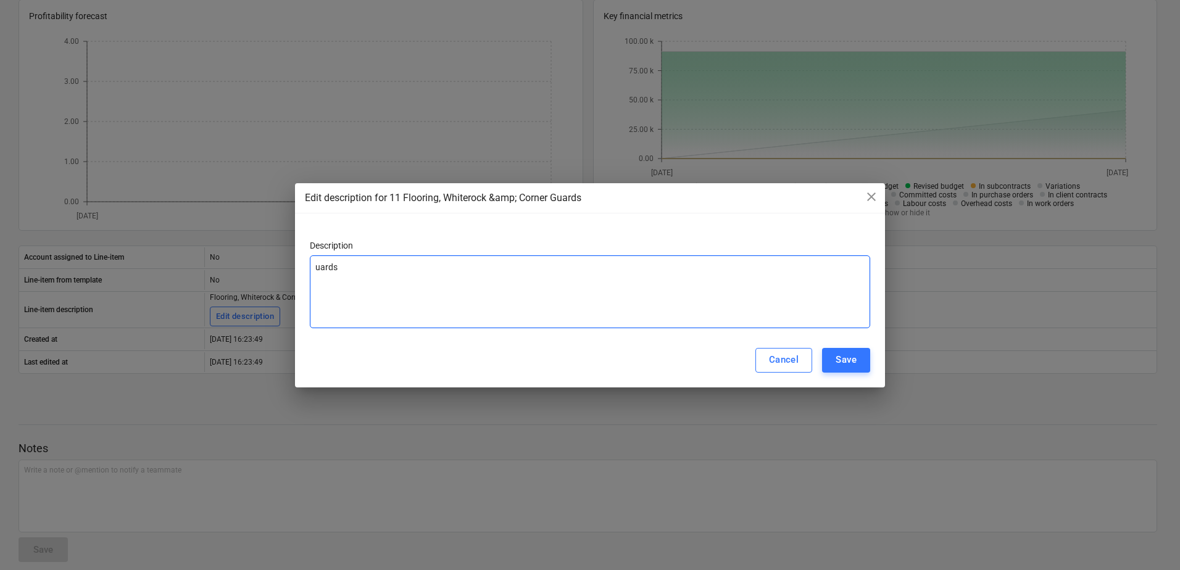
type textarea "x"
type textarea "ards"
type textarea "x"
type textarea "rds"
type textarea "x"
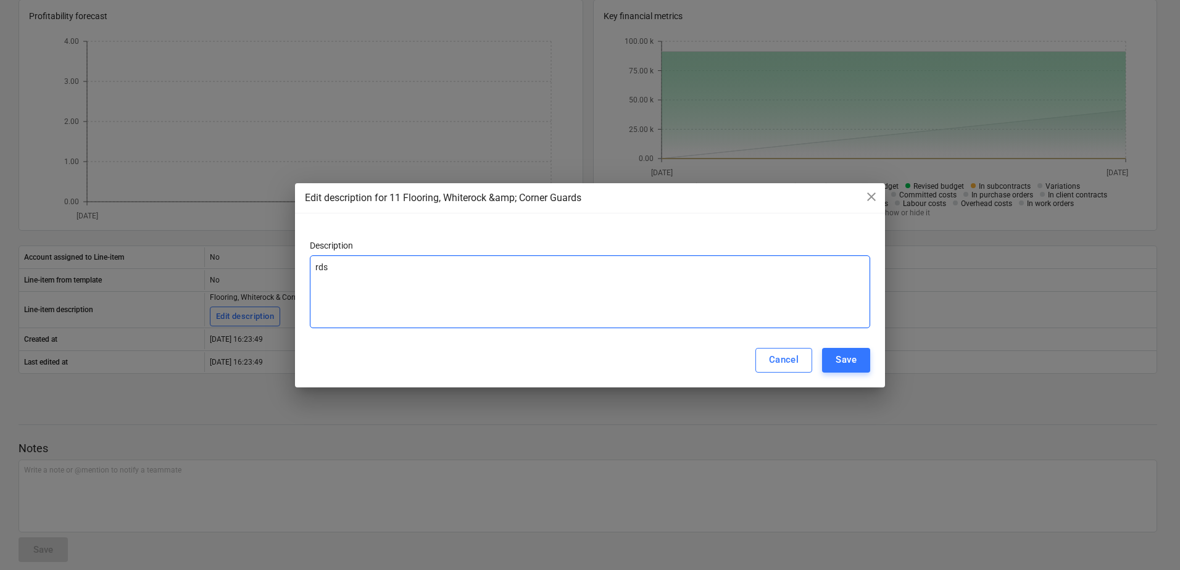
type textarea "ds"
type textarea "x"
type textarea "s"
type textarea "x"
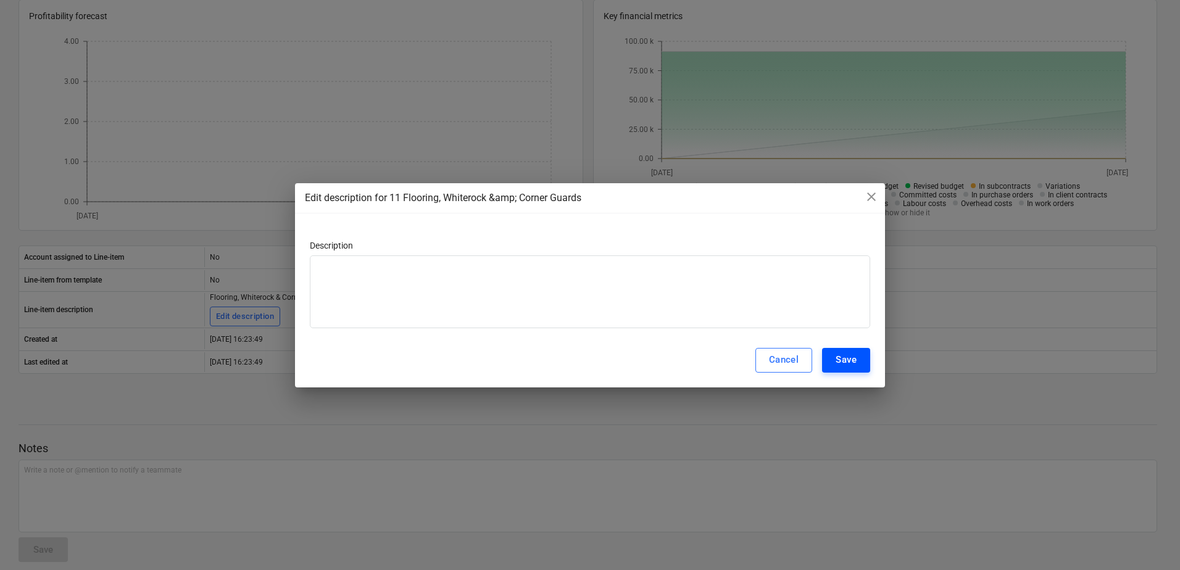
click at [846, 362] on div "Save" at bounding box center [846, 360] width 21 height 16
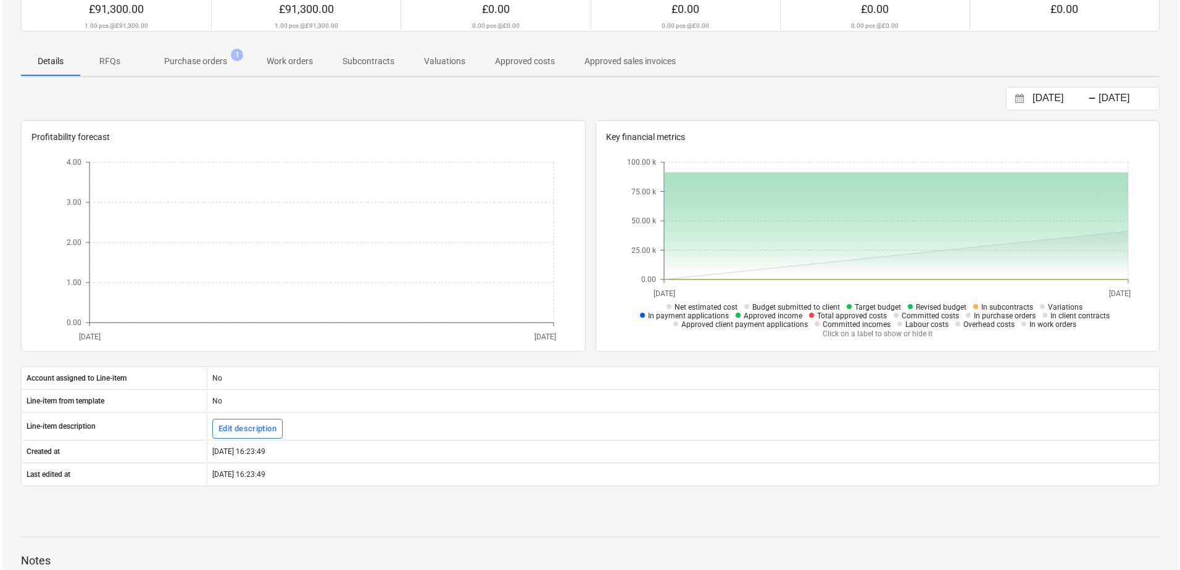
scroll to position [0, 0]
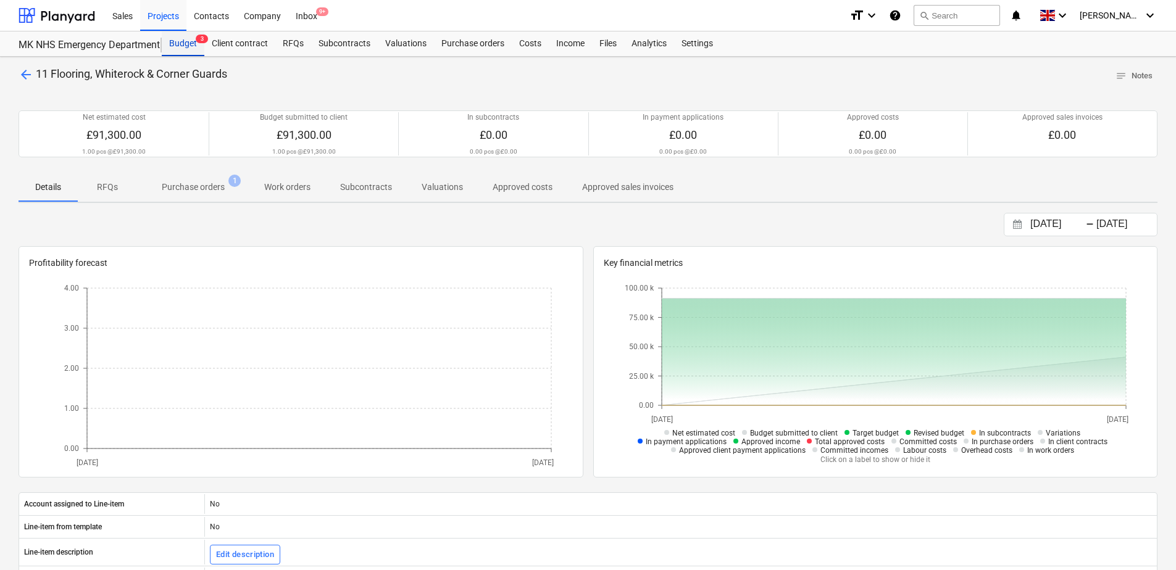
click at [184, 41] on div "Budget 3" at bounding box center [183, 43] width 43 height 25
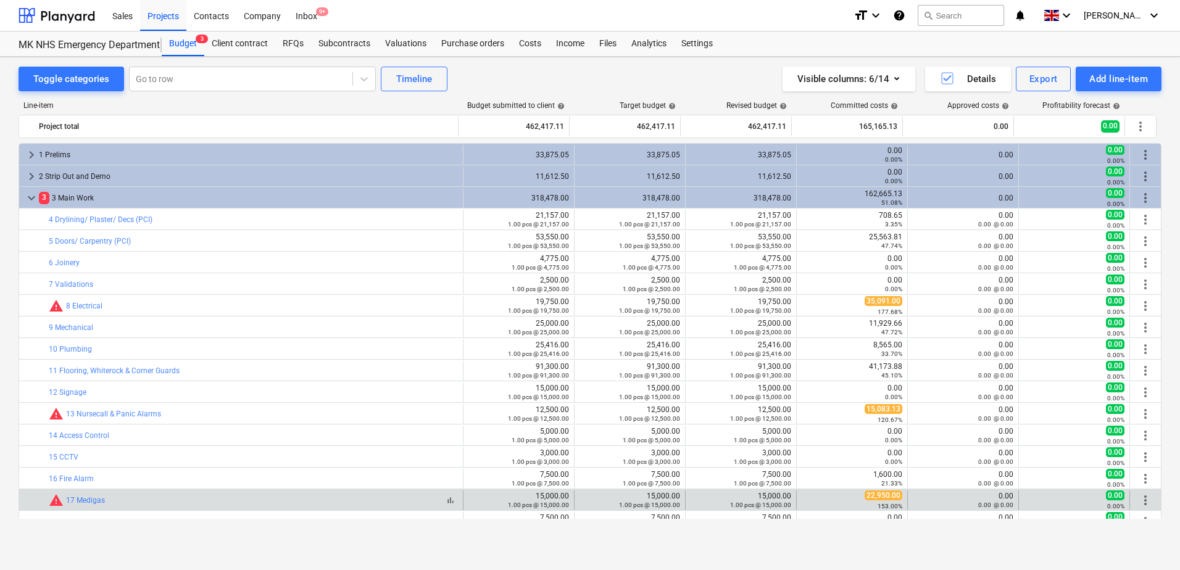
scroll to position [185, 0]
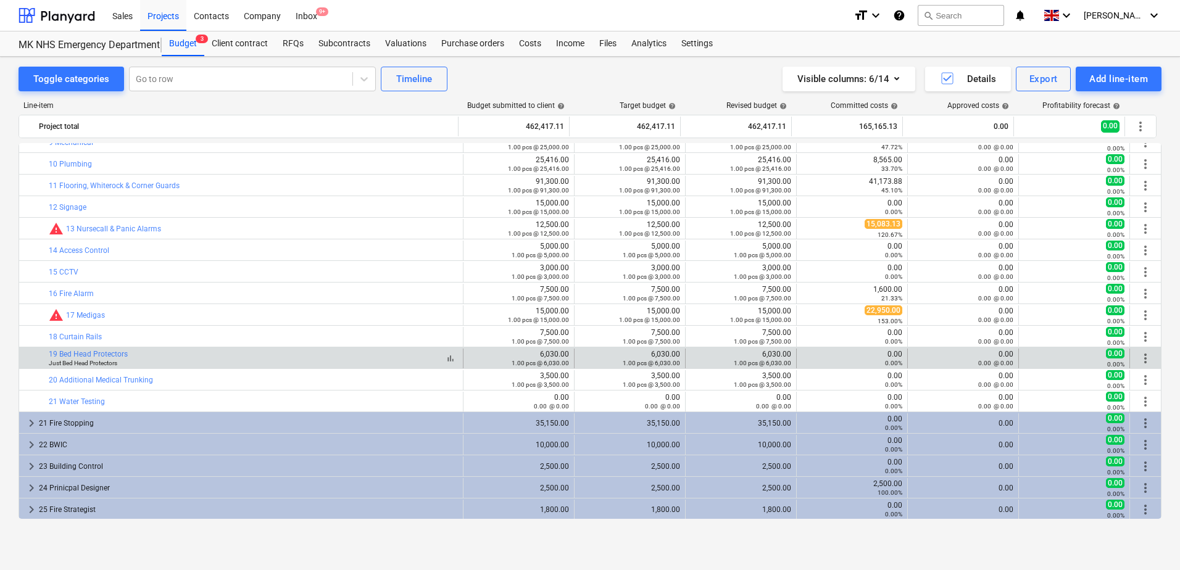
click at [90, 360] on small "Just Bed Head Protectors" at bounding box center [83, 363] width 68 height 7
click at [94, 357] on link "19 Bed Head Protectors" at bounding box center [88, 354] width 79 height 9
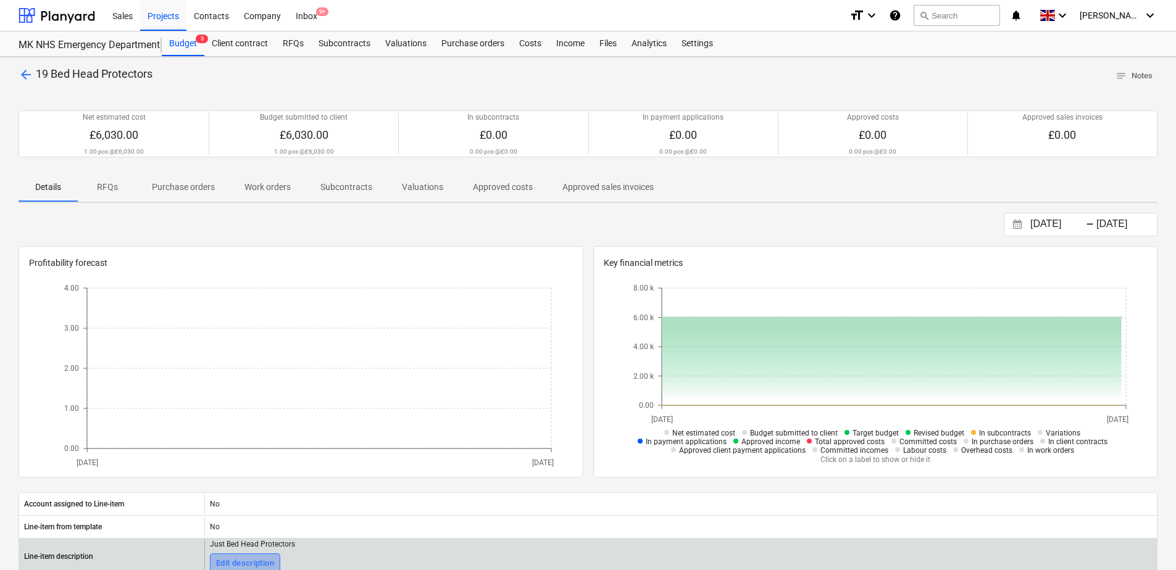
click at [225, 559] on div "Edit description" at bounding box center [245, 564] width 58 height 14
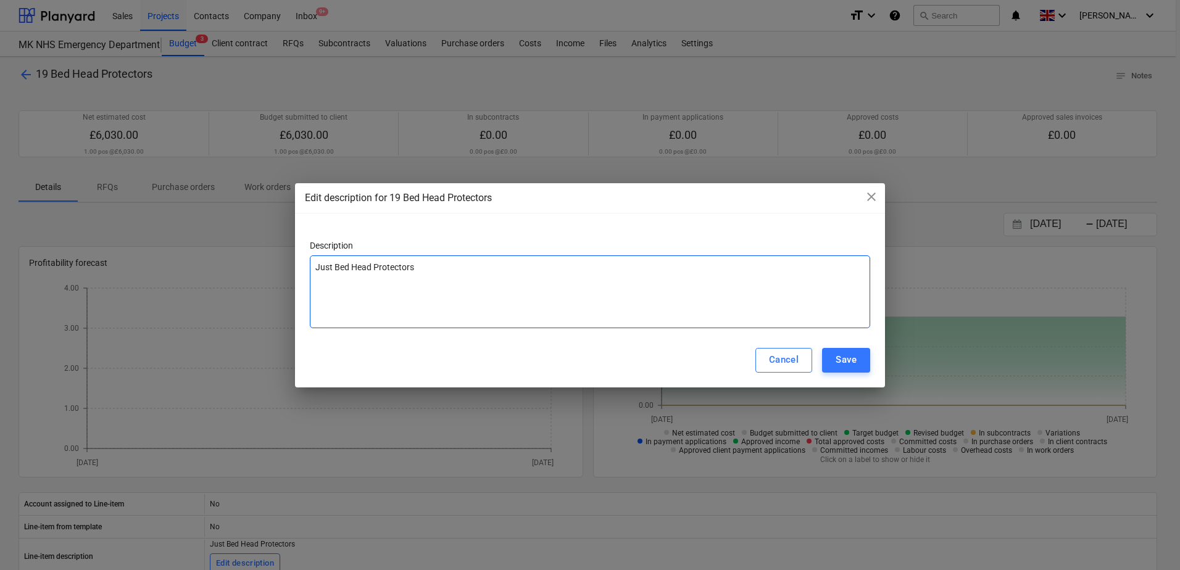
click at [424, 262] on textarea "Just Bed Head Protectors" at bounding box center [590, 291] width 560 height 73
type textarea "x"
type textarea "Just Bed Head Protector"
type textarea "x"
type textarea "Just Bed Head Protecto"
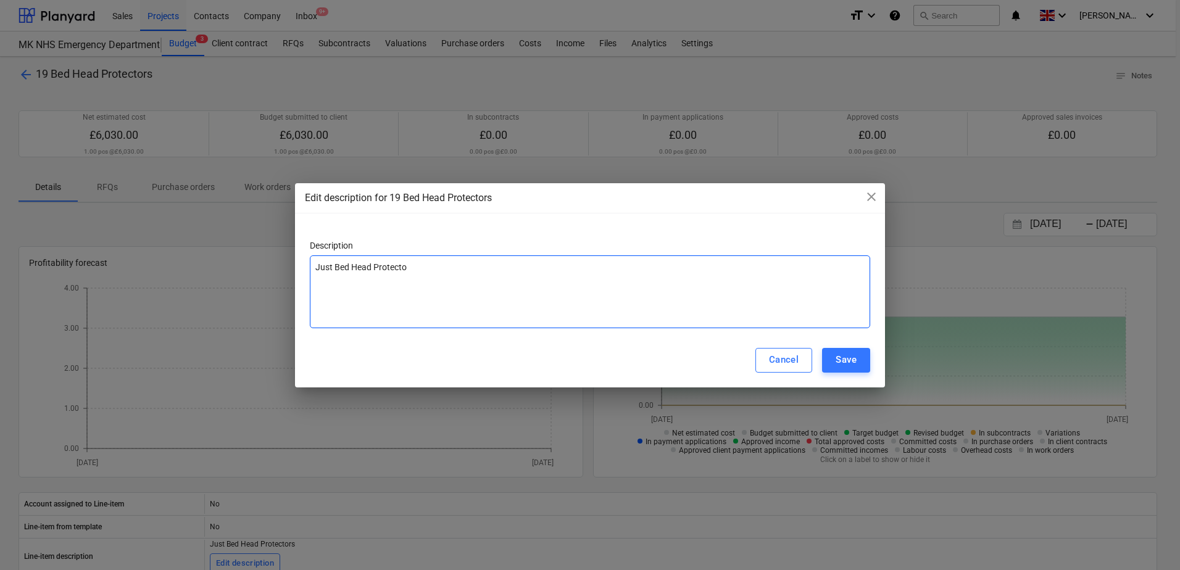
type textarea "x"
type textarea "Just Bed Head Protect"
type textarea "x"
type textarea "Just Bed Head Protec"
type textarea "x"
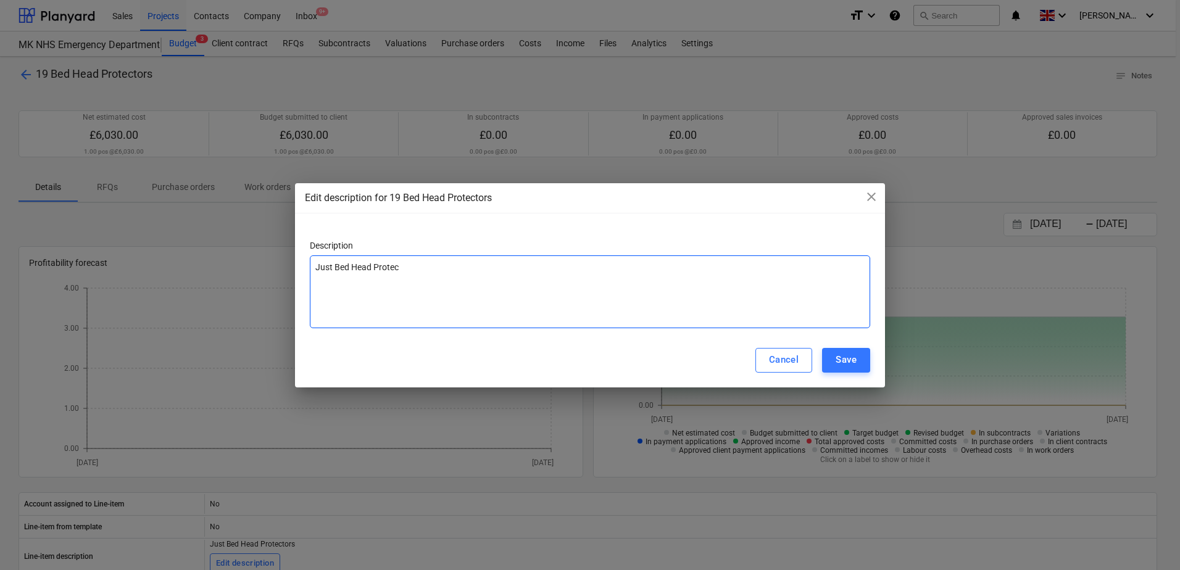
type textarea "Just Bed Head Prote"
type textarea "x"
type textarea "Just Bed Head Prot"
type textarea "x"
type textarea "Just Bed Head Pro"
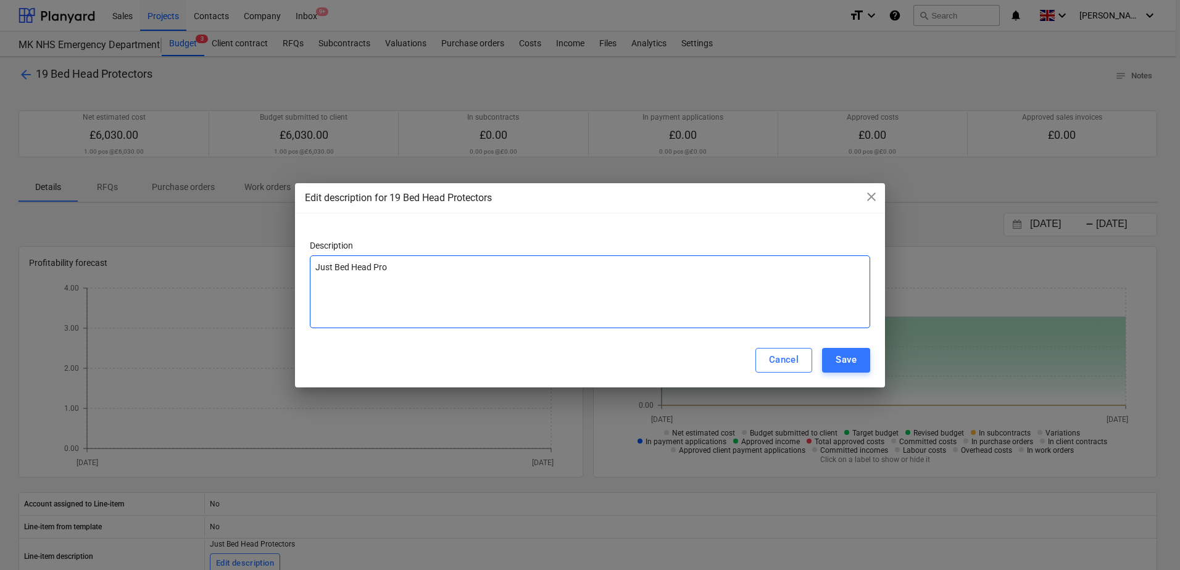
type textarea "x"
type textarea "Just Bed Head Pr"
type textarea "x"
type textarea "Just Bed Head P"
type textarea "x"
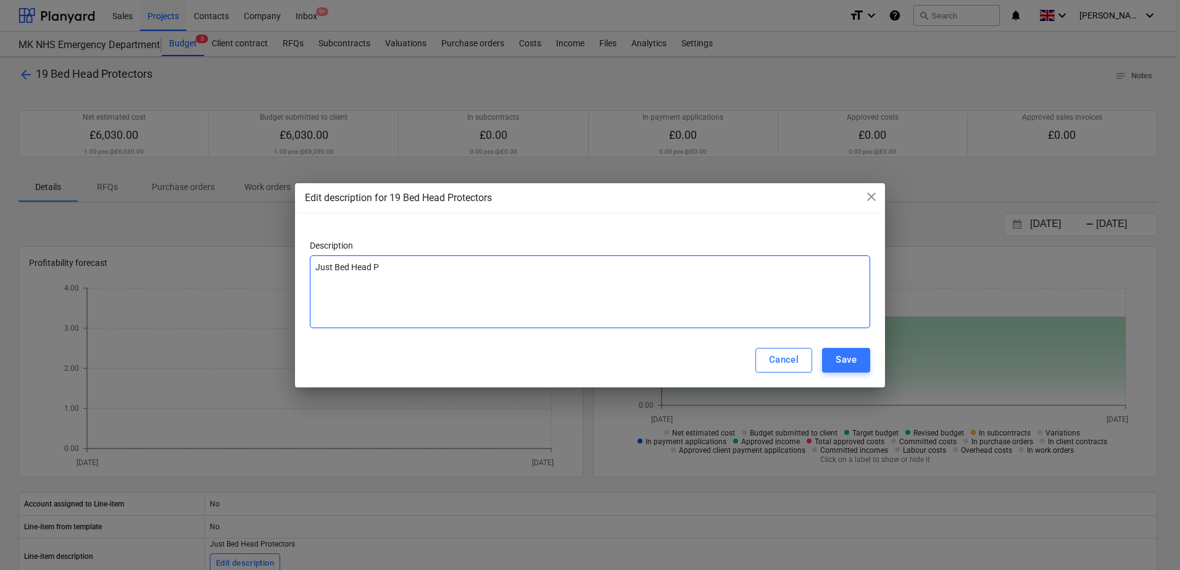
type textarea "Just Bed Head"
type textarea "x"
type textarea "Just Bed Head"
type textarea "x"
type textarea "Just Bed Hea"
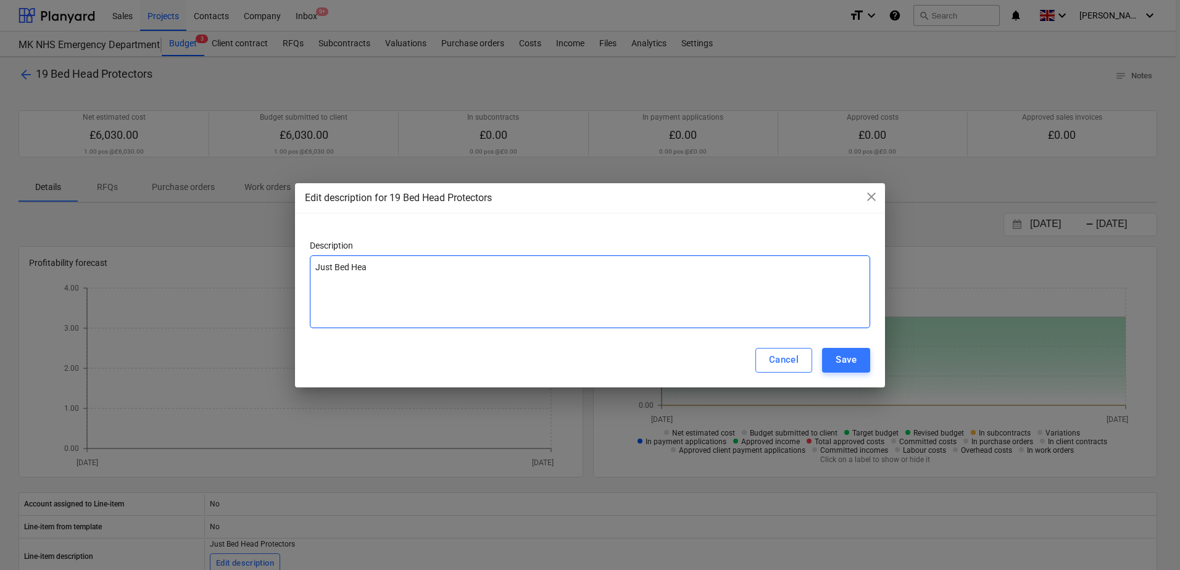
type textarea "x"
type textarea "Just Bed He"
type textarea "x"
type textarea "Just Bed H"
type textarea "x"
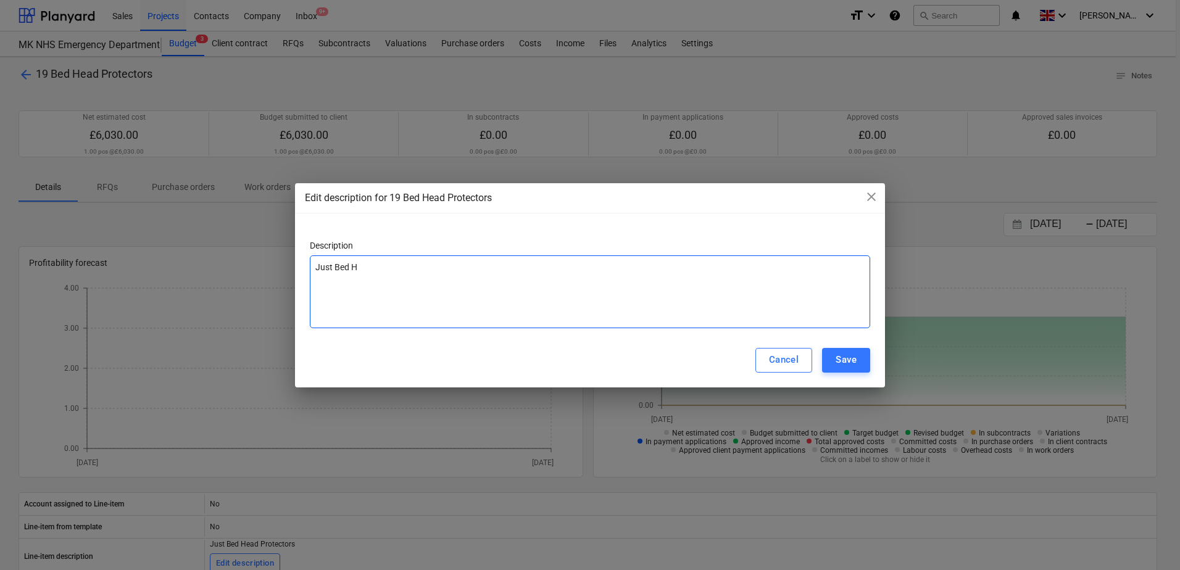
type textarea "Just Bed"
type textarea "x"
type textarea "Just Bed"
type textarea "x"
type textarea "Just Be"
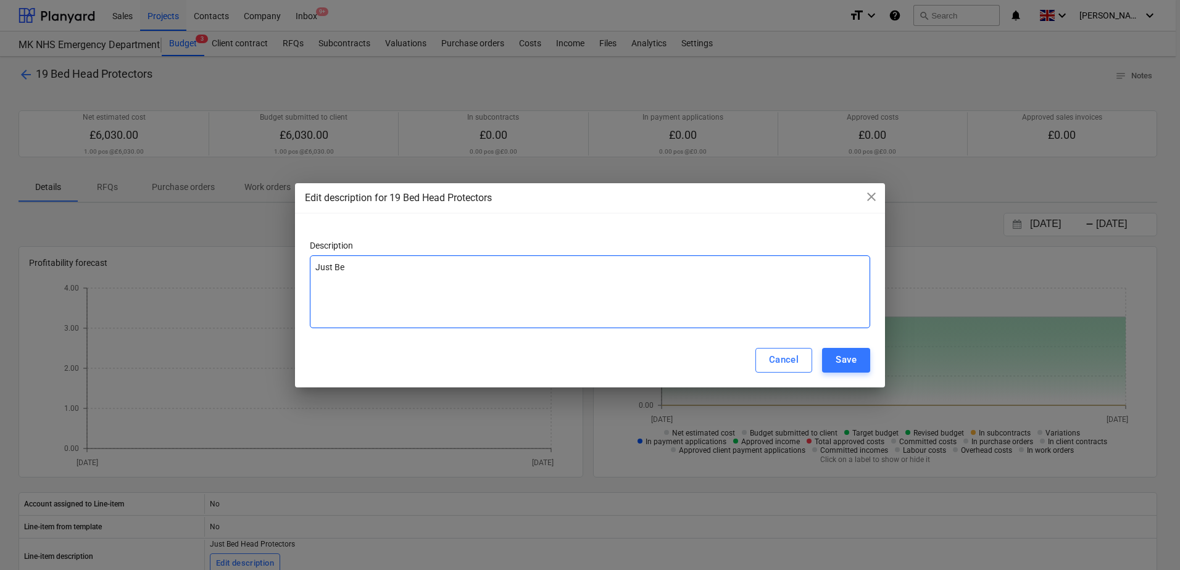
type textarea "x"
type textarea "Just B"
type textarea "x"
type textarea "Just"
type textarea "x"
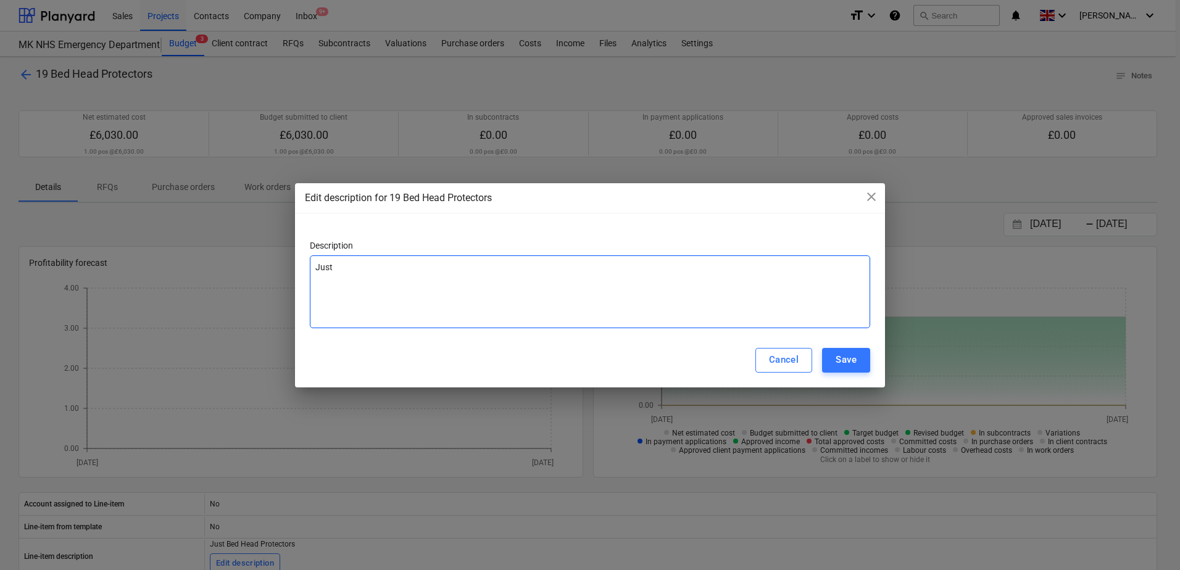
type textarea "Just"
type textarea "x"
type textarea "[DEMOGRAPHIC_DATA]"
type textarea "x"
type textarea "Ju"
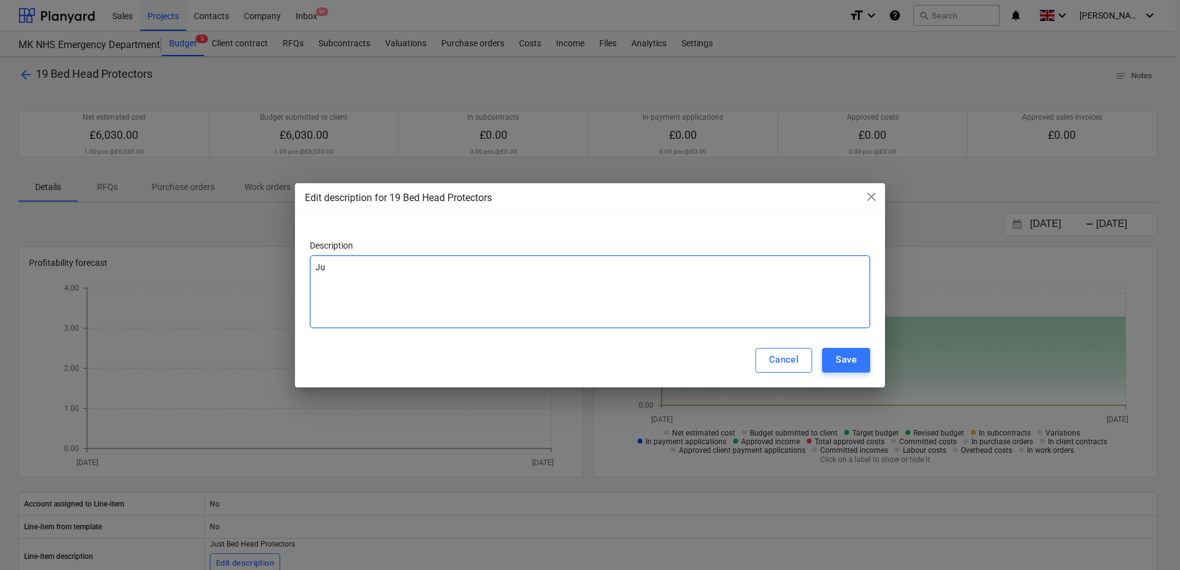
type textarea "x"
type textarea "J"
type textarea "x"
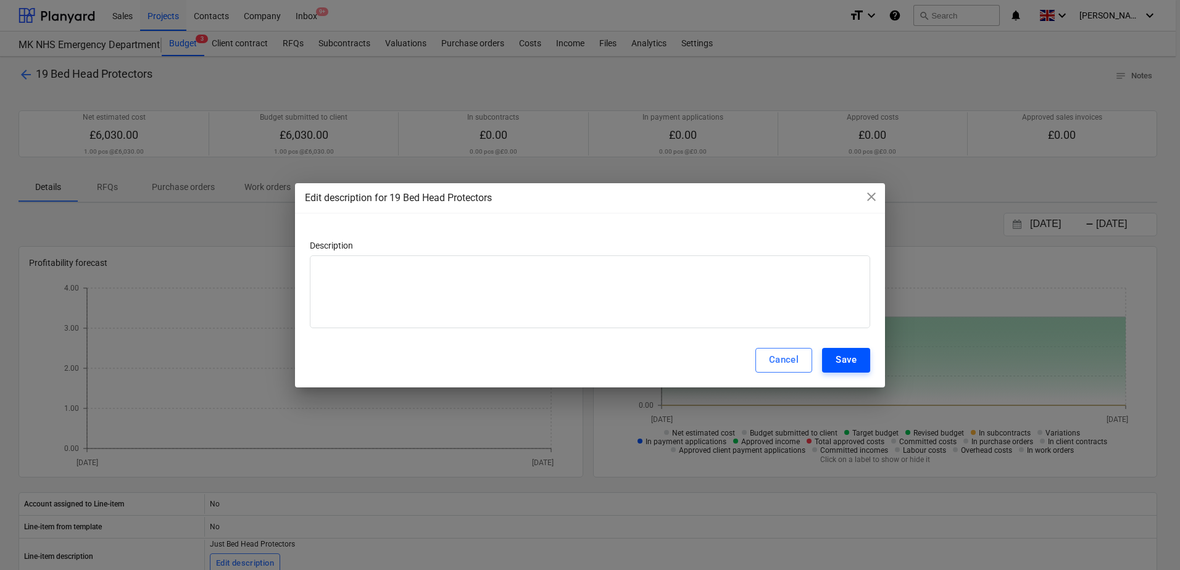
click at [851, 368] on div "Save" at bounding box center [846, 360] width 21 height 16
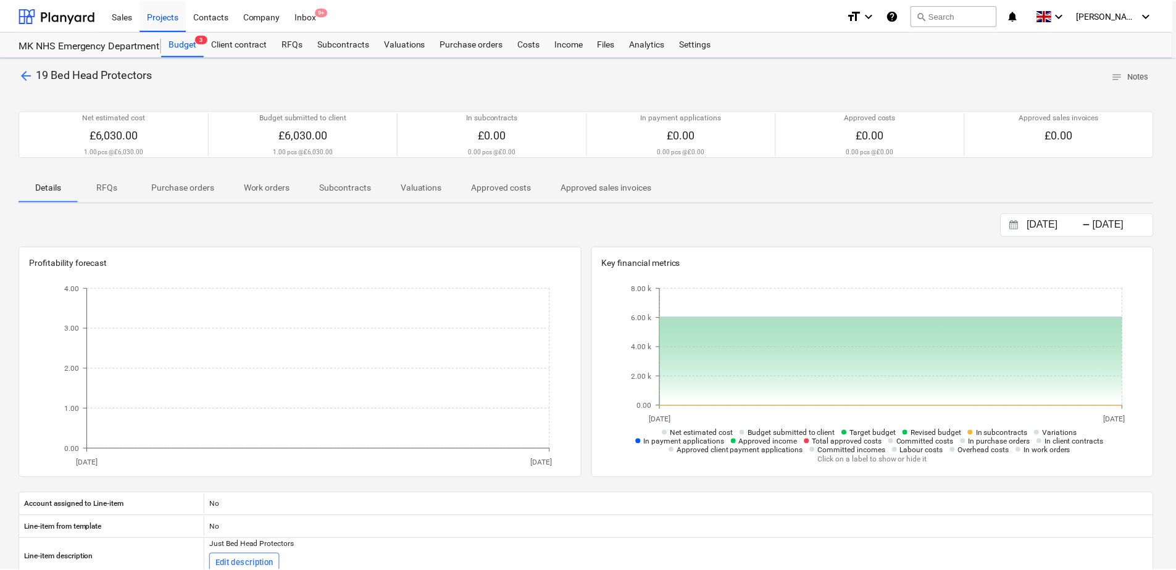
scroll to position [3, 0]
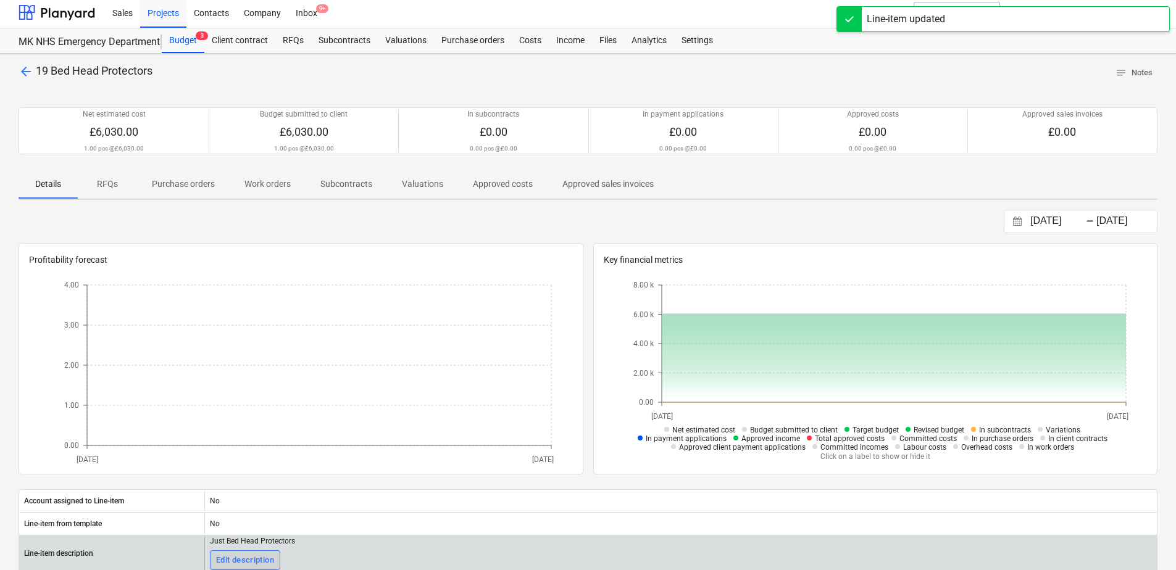
click at [241, 557] on div "Edit description" at bounding box center [245, 561] width 58 height 14
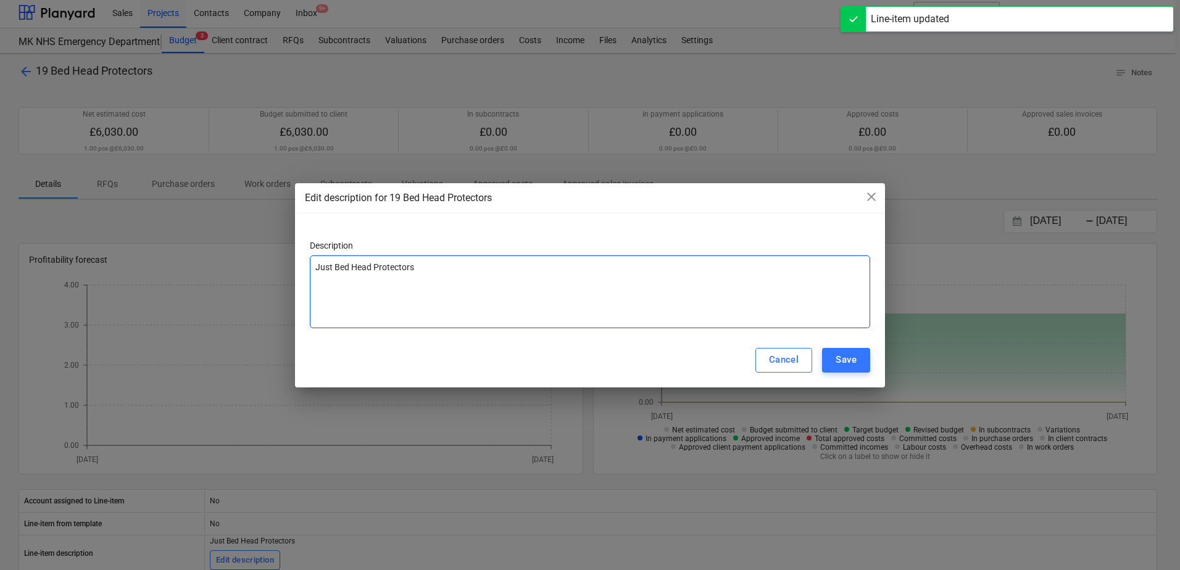
click at [315, 269] on textarea "Just Bed Head Protectors" at bounding box center [590, 291] width 560 height 73
type textarea "x"
type textarea "ust Bed Head Protectors"
type textarea "x"
type textarea "st Bed Head Protectors"
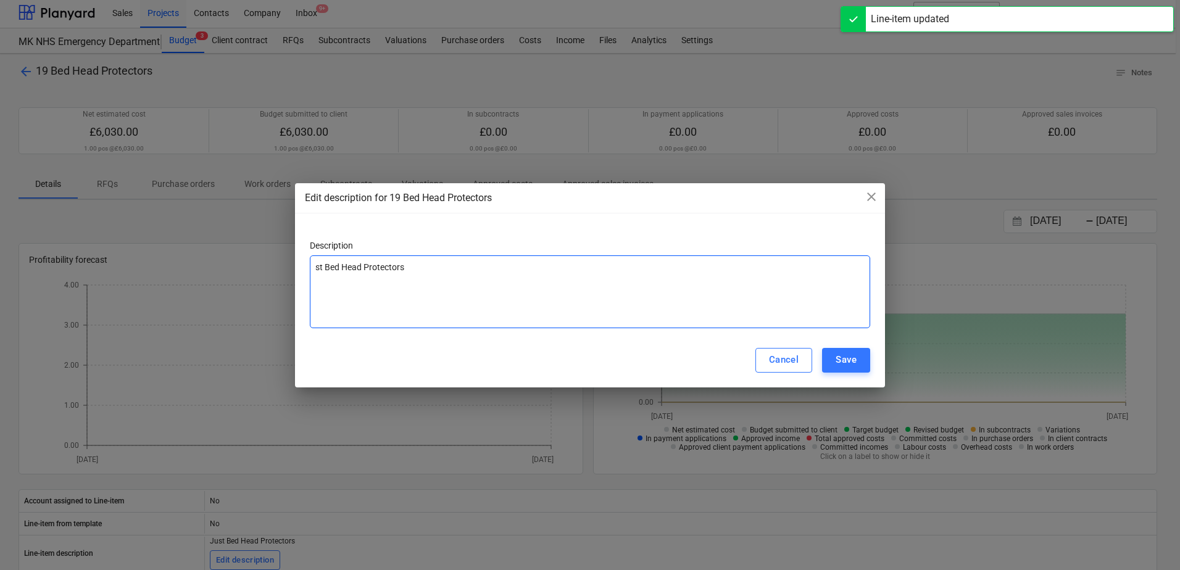
type textarea "x"
type textarea "t Bed Head Protectors"
type textarea "x"
type textarea "Bed Head Protectors"
type textarea "x"
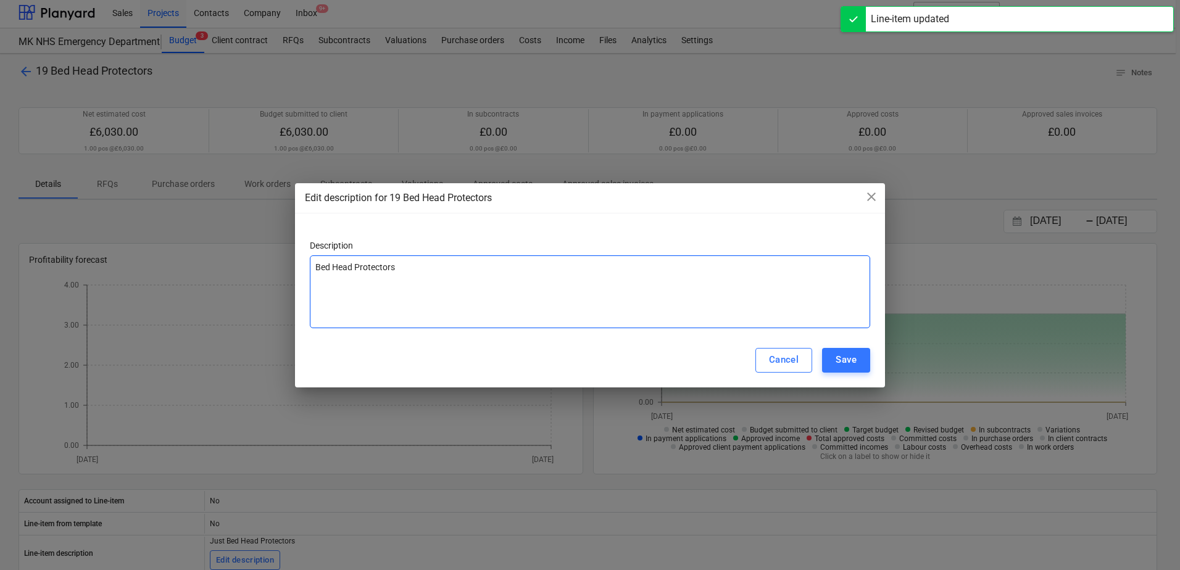
type textarea "Bed Head Protectors"
type textarea "x"
type textarea "ed Head Protectors"
type textarea "x"
type textarea "d Head Protectors"
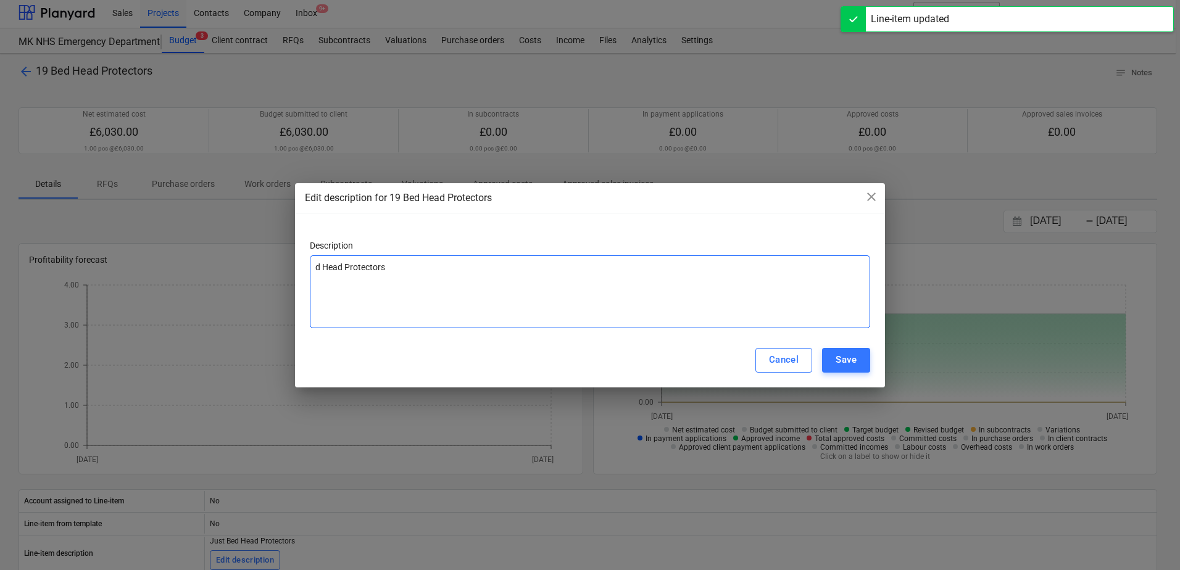
type textarea "x"
type textarea "Head Protectors"
type textarea "x"
type textarea "Head Protectors"
type textarea "x"
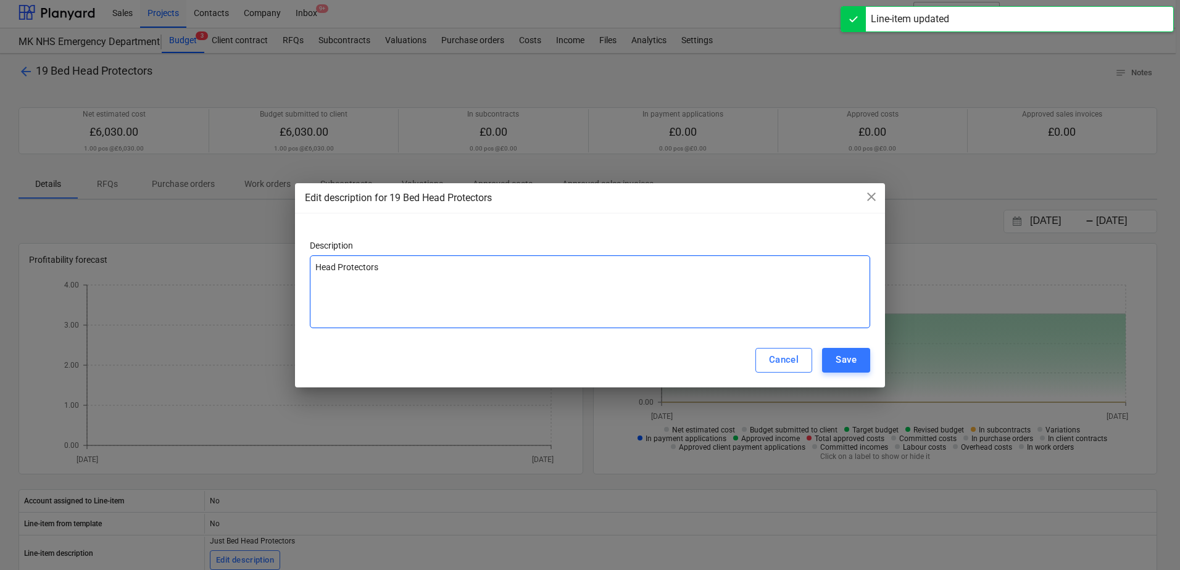
type textarea "ead Protectors"
type textarea "x"
type textarea "ad Protectors"
type textarea "x"
type textarea "d Protectors"
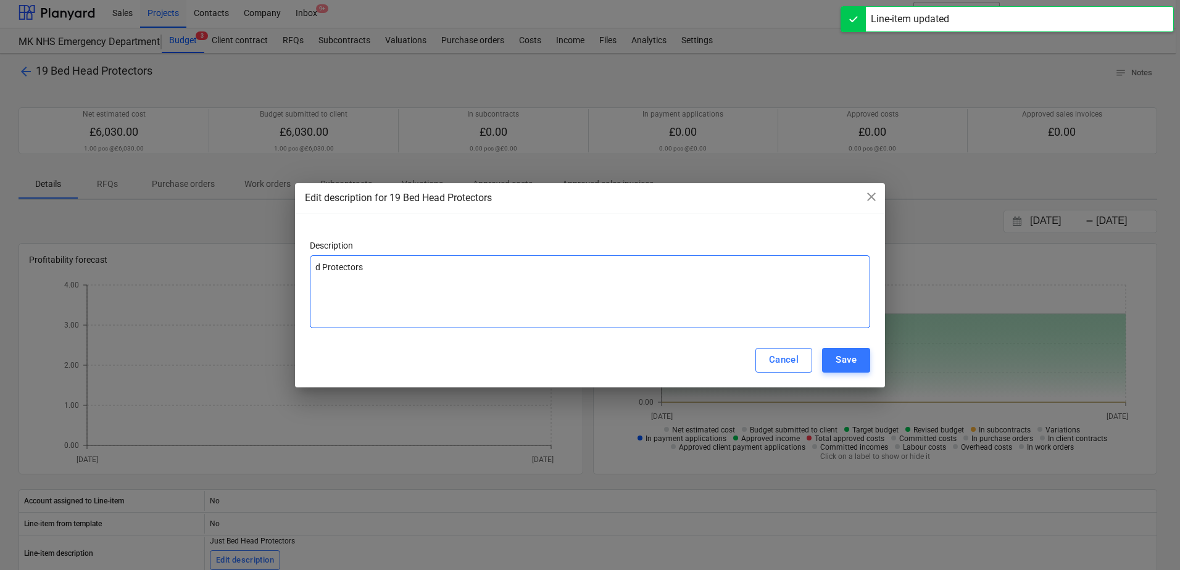
type textarea "x"
type textarea "Protectors"
type textarea "x"
type textarea "Protectors"
type textarea "x"
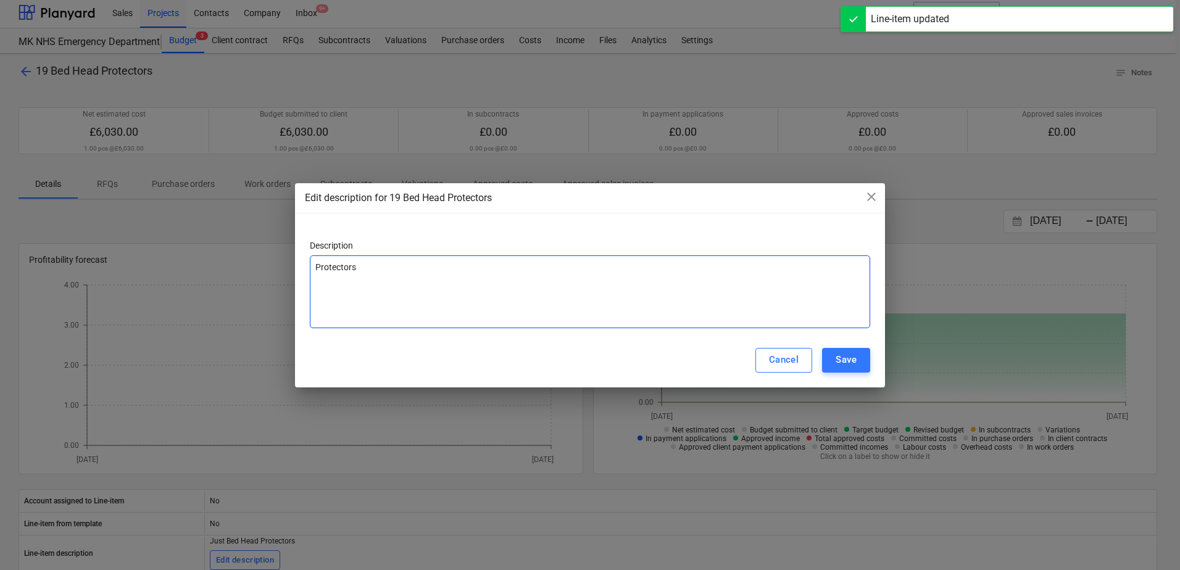
type textarea "rotectors"
type textarea "x"
type textarea "otectors"
type textarea "x"
type textarea "tectors"
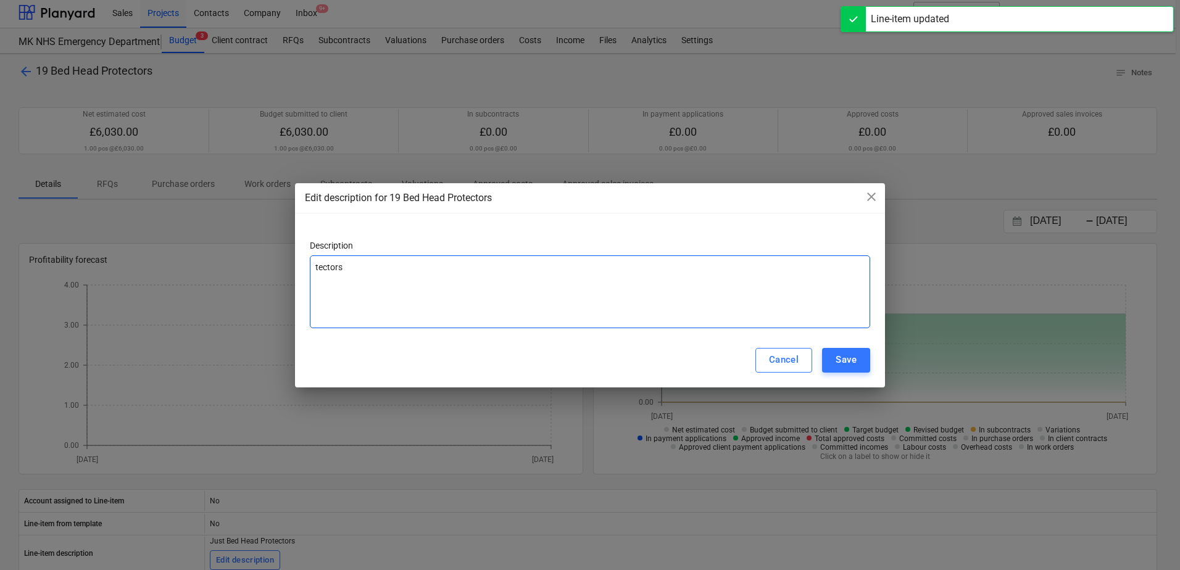
type textarea "x"
type textarea "ectors"
type textarea "x"
type textarea "ctors"
type textarea "x"
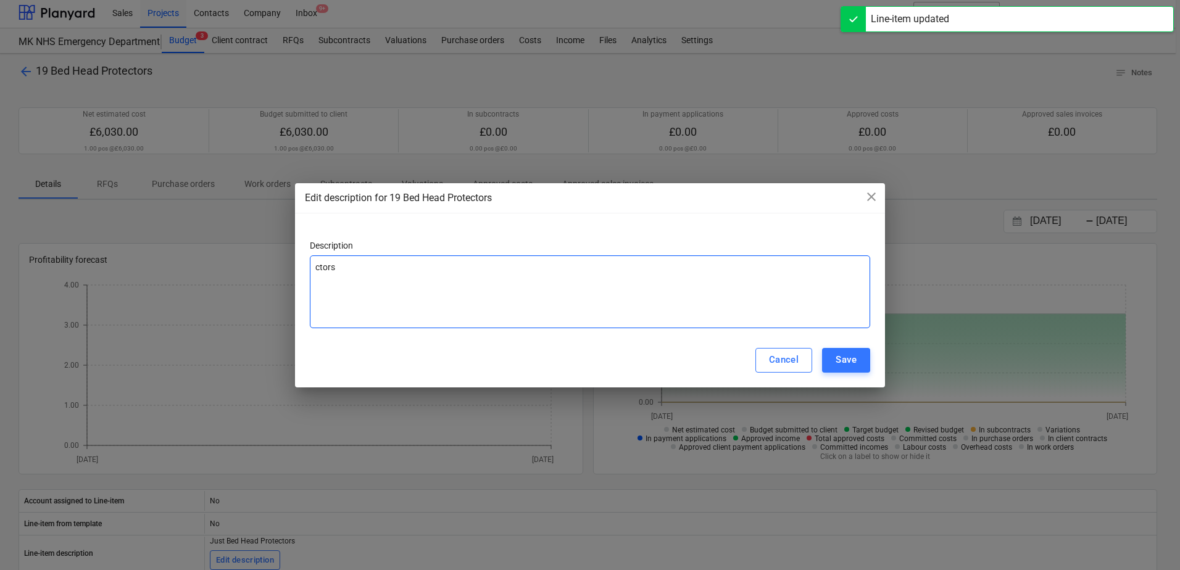
type textarea "tors"
type textarea "x"
type textarea "ors"
type textarea "x"
type textarea "s"
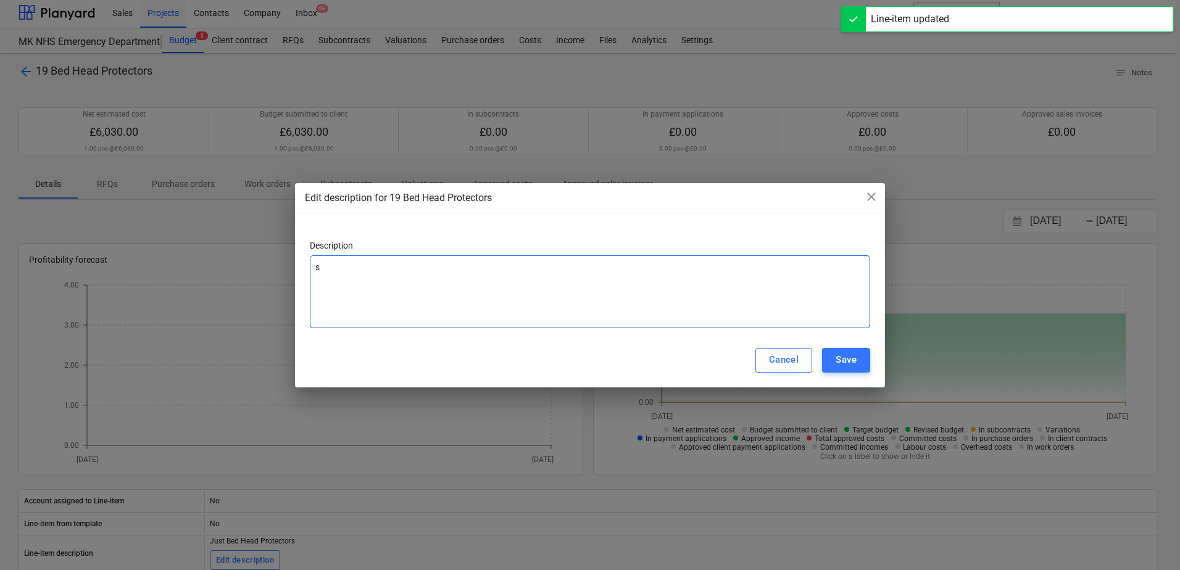
type textarea "x"
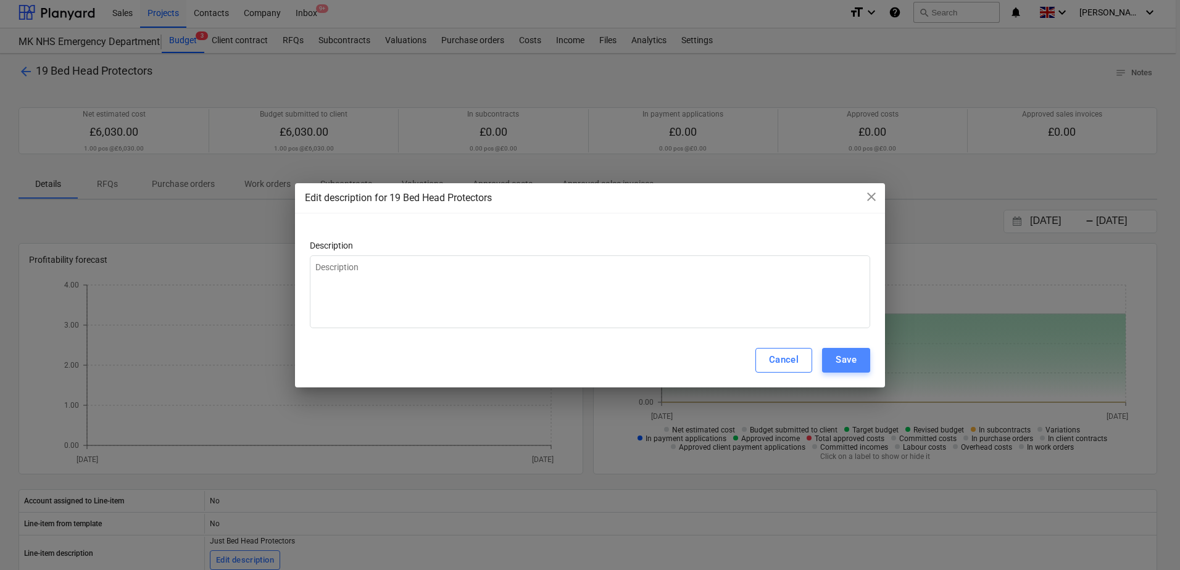
click at [855, 367] on div "Save" at bounding box center [846, 360] width 21 height 16
type textarea "x"
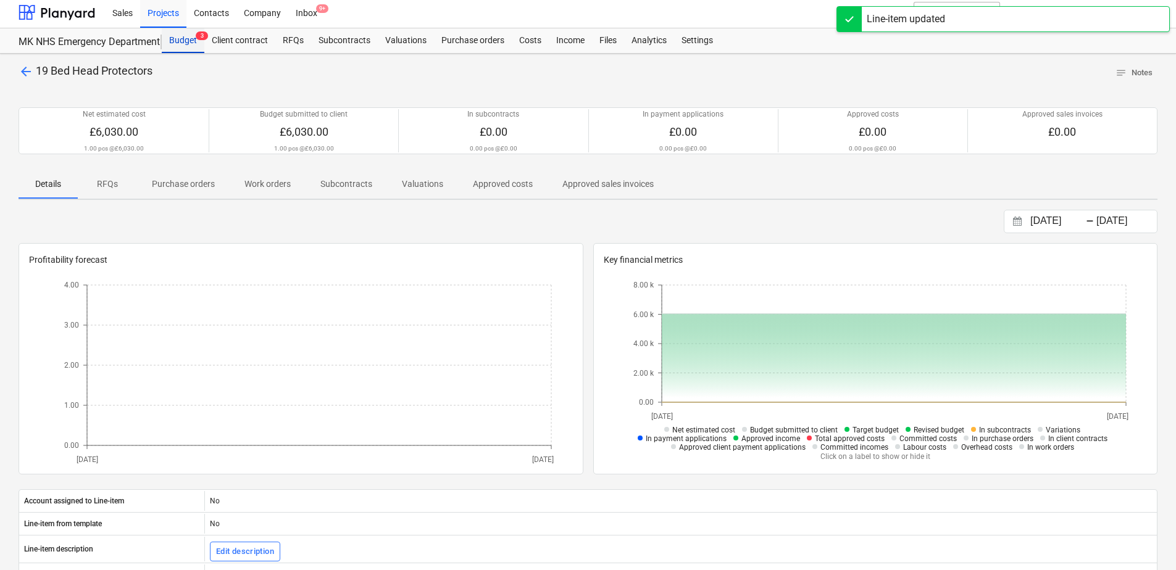
click at [194, 38] on div "Budget 3" at bounding box center [183, 40] width 43 height 25
